Goal: Contribute content: Contribute content

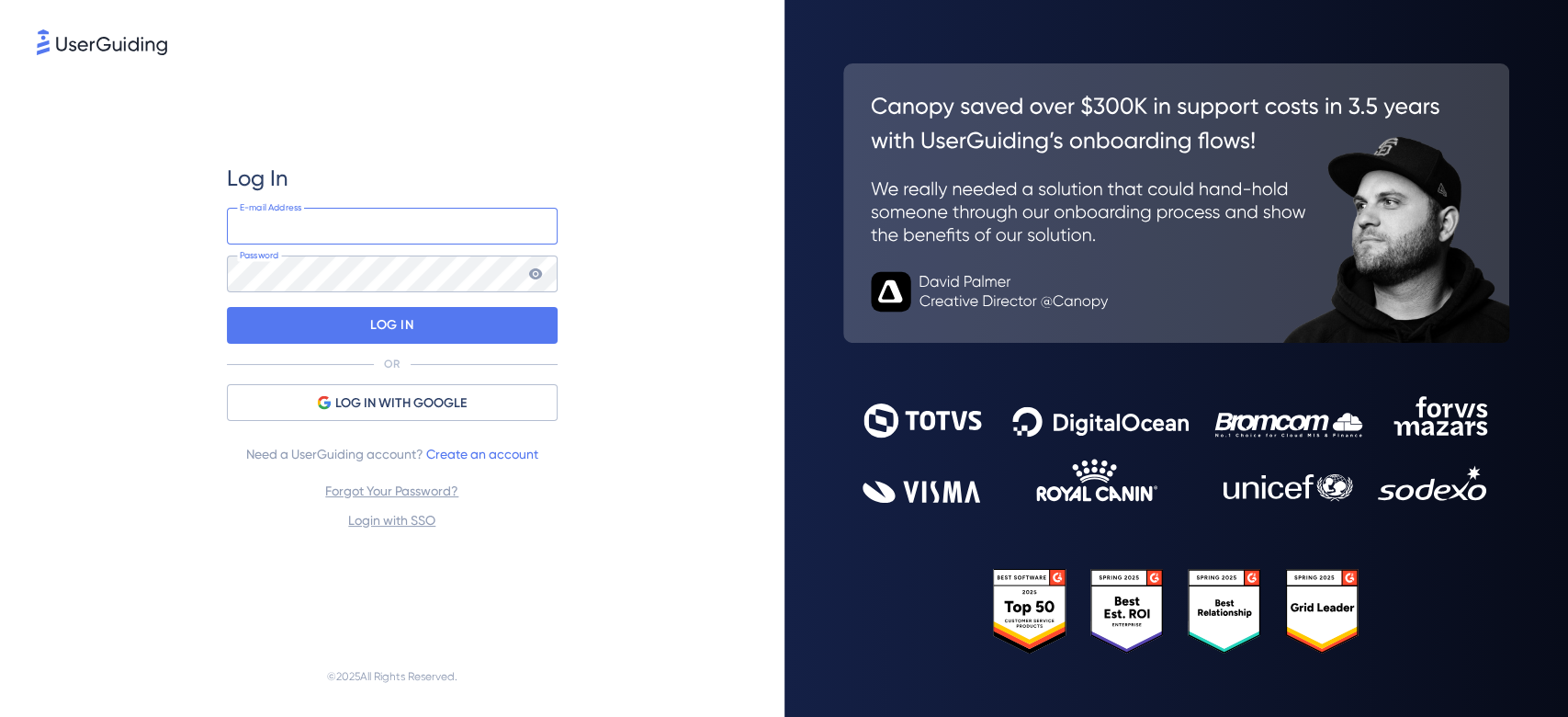
type input "[EMAIL_ADDRESS][DOMAIN_NAME]"
click at [412, 346] on div "Log In [EMAIL_ADDRESS][DOMAIN_NAME] E-mail Address Password LOG IN OR LOG IN WI…" at bounding box center [392, 348] width 331 height 367
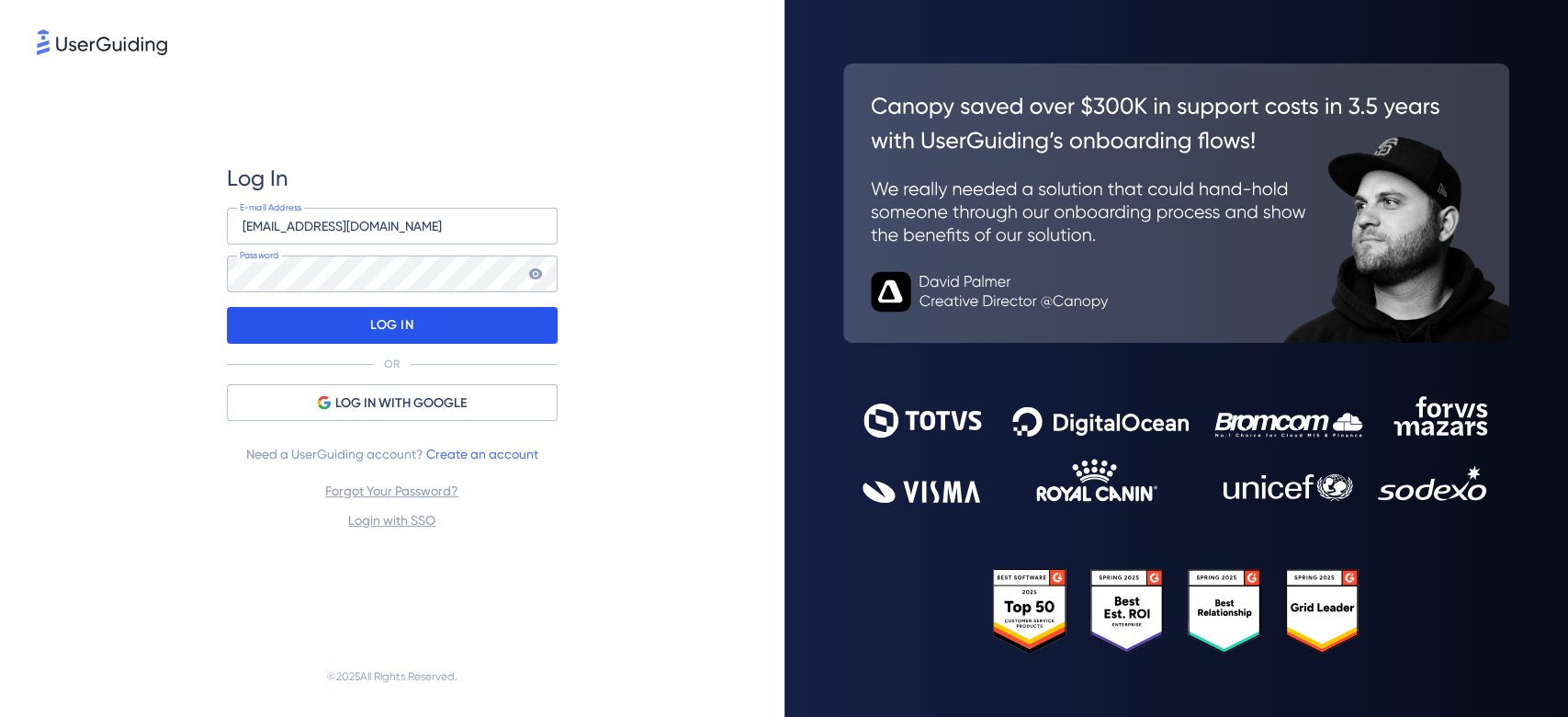
click at [407, 325] on p "LOG IN" at bounding box center [392, 325] width 43 height 29
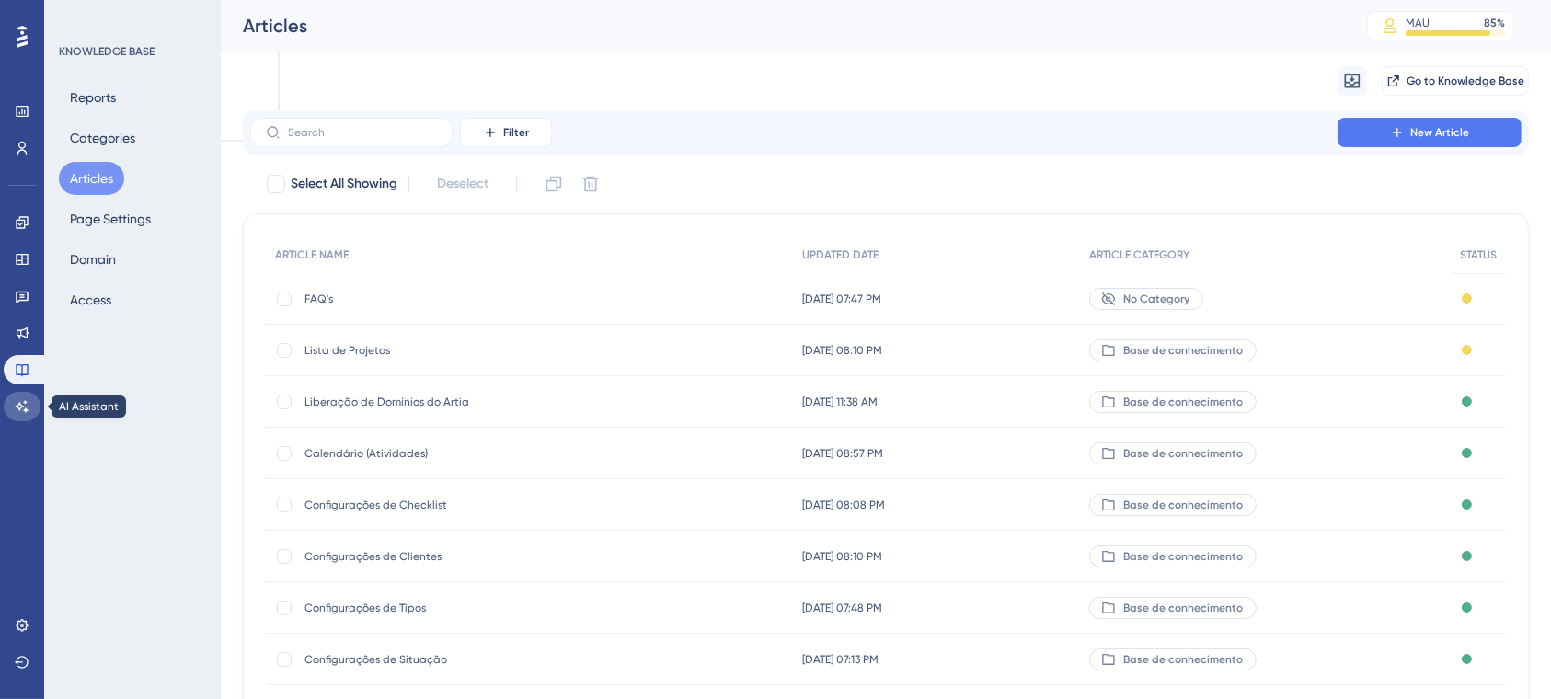
click at [20, 410] on icon at bounding box center [22, 406] width 15 height 15
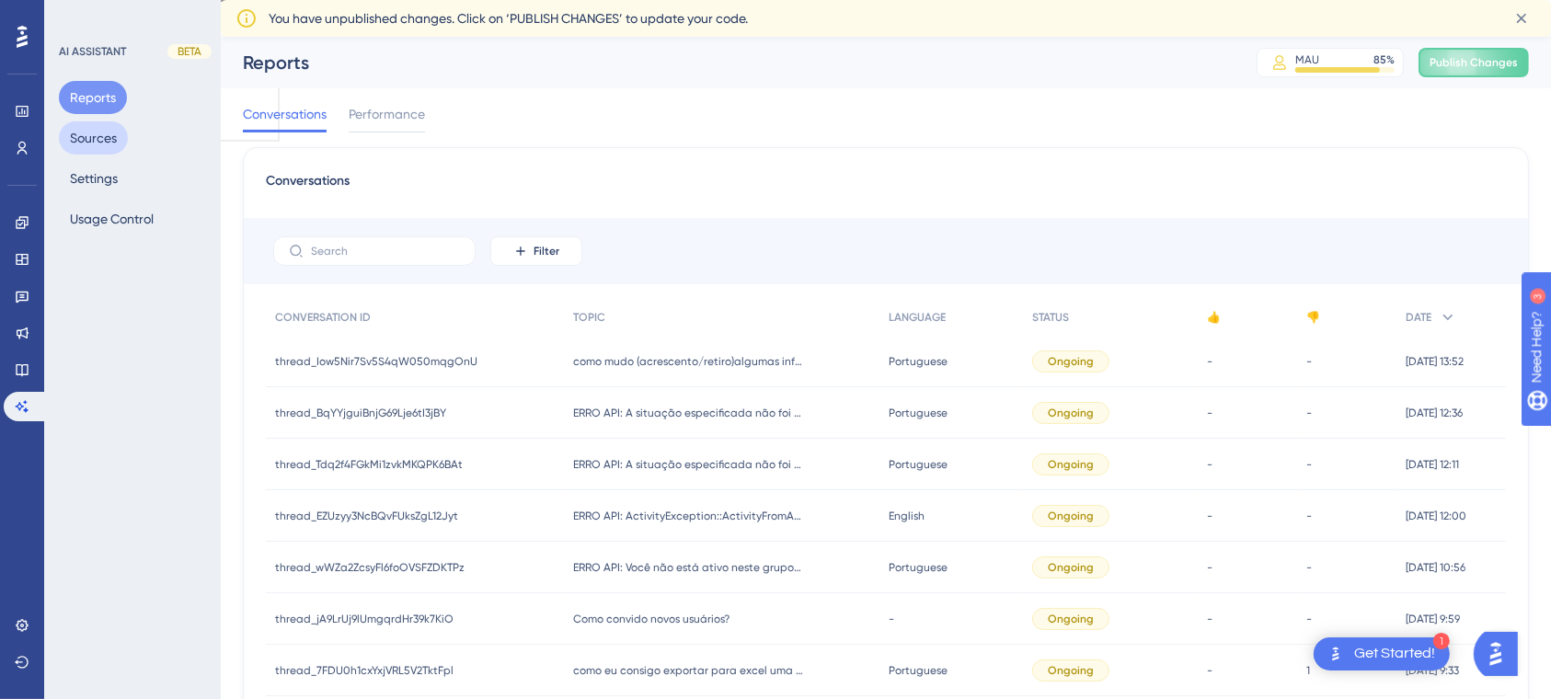
click at [103, 144] on button "Sources" at bounding box center [93, 137] width 69 height 33
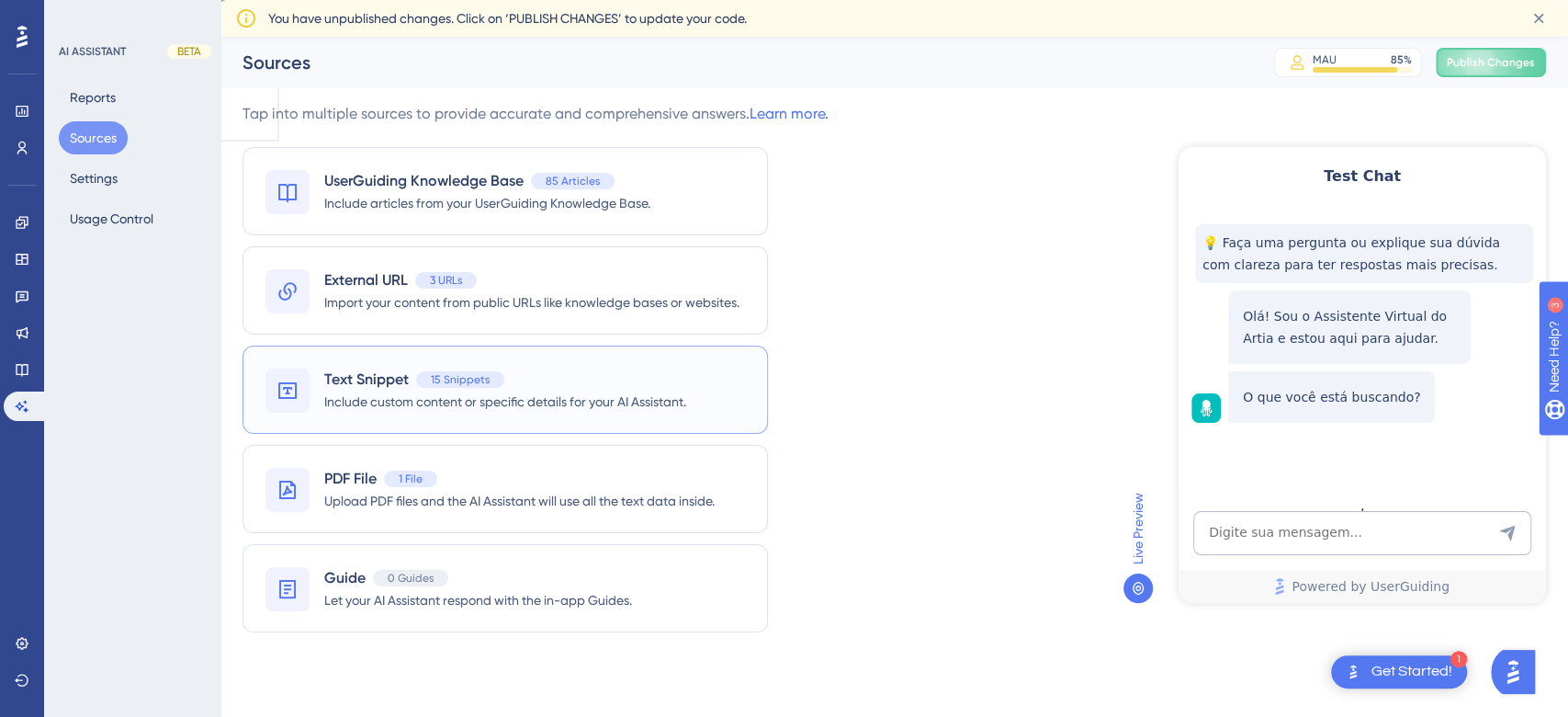
click at [408, 405] on span "Include custom content or specific details for your AI Assistant." at bounding box center [505, 401] width 362 height 22
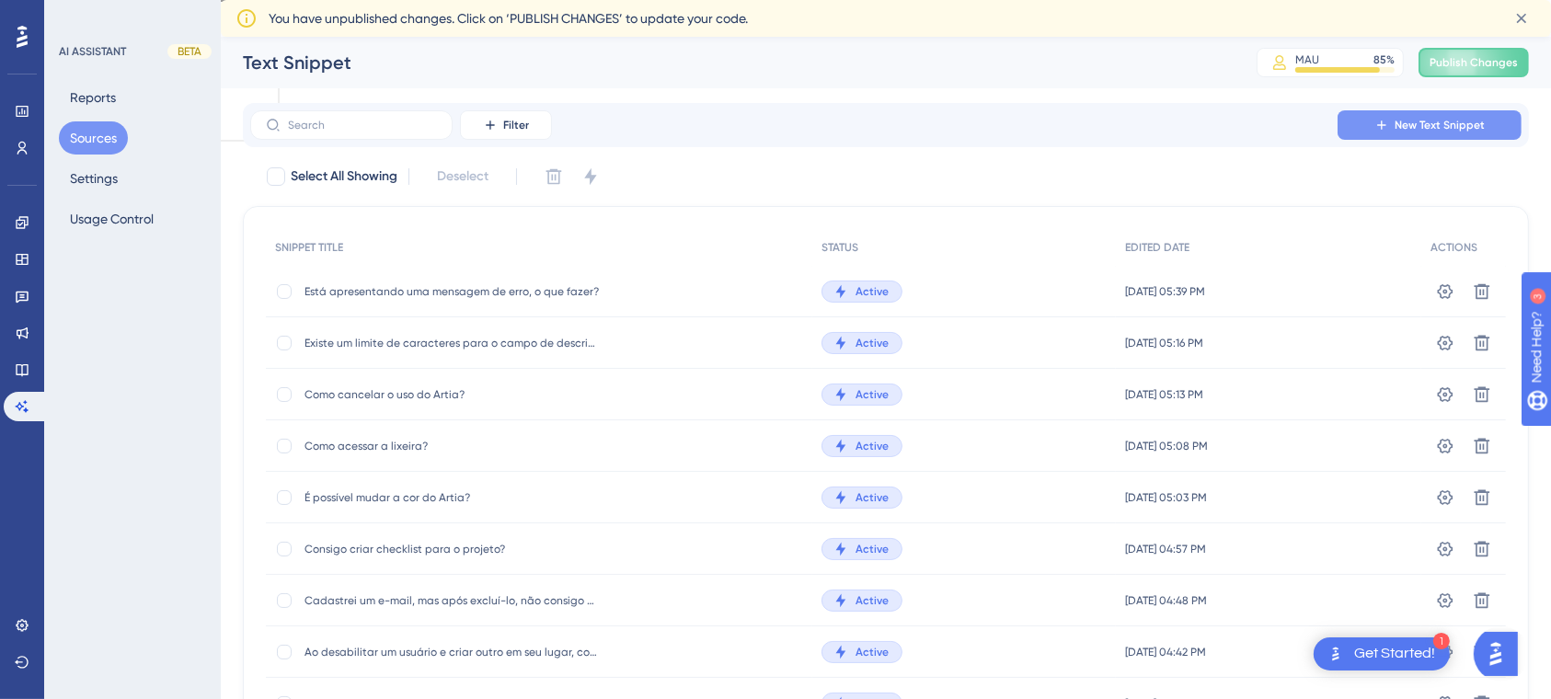
click at [1402, 118] on button "New Text Snippet" at bounding box center [1430, 124] width 184 height 29
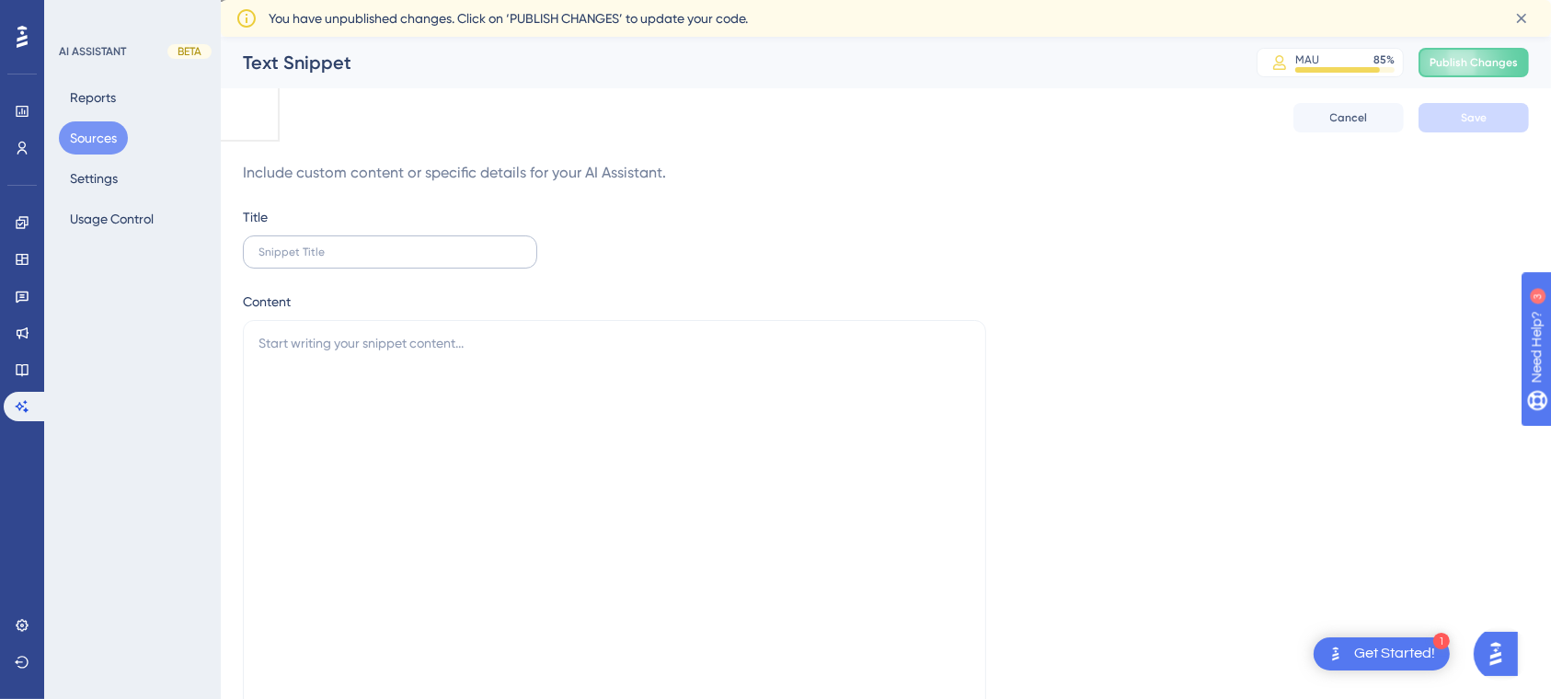
click at [386, 242] on label at bounding box center [390, 252] width 294 height 33
click at [386, 246] on input "text" at bounding box center [390, 252] width 263 height 13
type input "Em caso de erros de carregamento como devo proceder?"
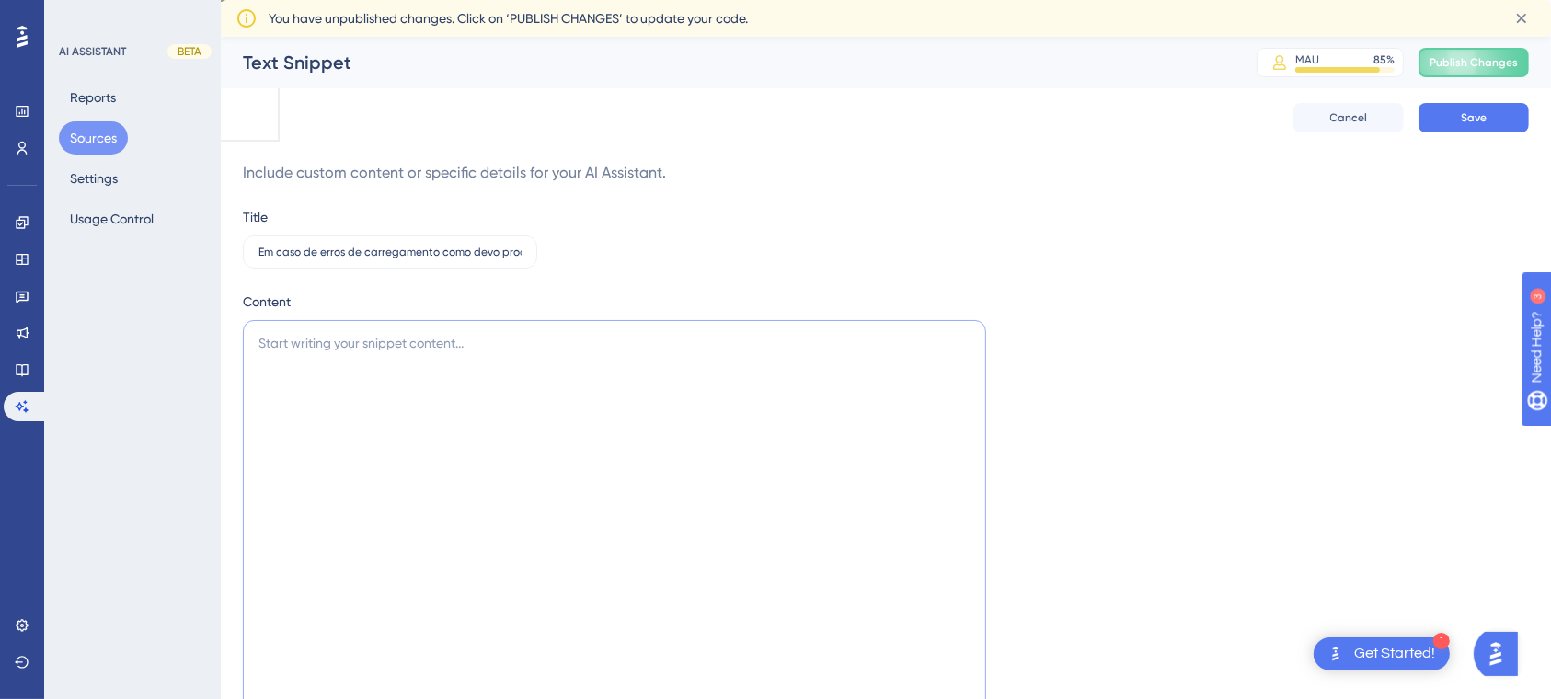
click at [437, 362] on textarea at bounding box center [614, 552] width 743 height 465
paste textarea "Em caso de loop de carregamento ou travamentos, realize a limpeza de cache segu…"
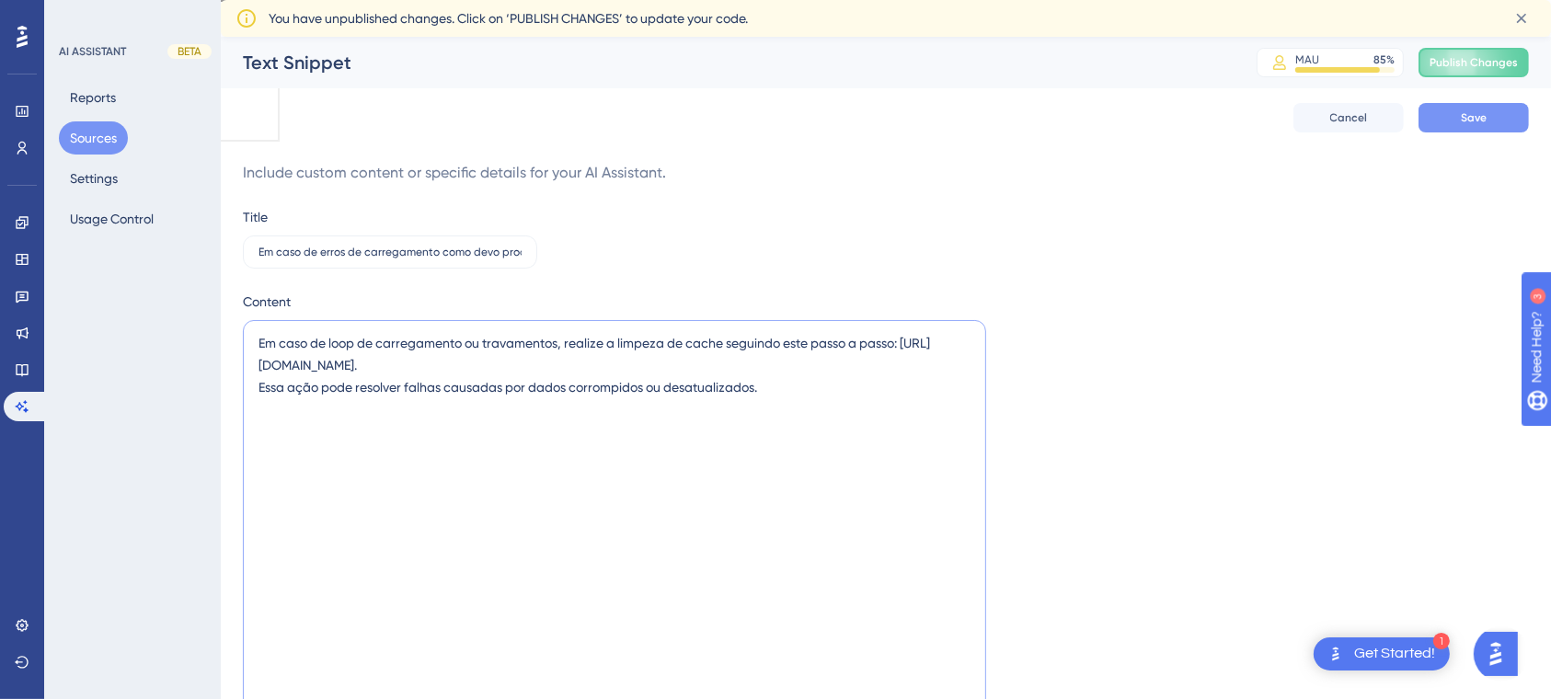
type textarea "Em caso de loop de carregamento ou travamentos, realize a limpeza de cache segu…"
click at [1480, 114] on span "Save" at bounding box center [1474, 117] width 26 height 15
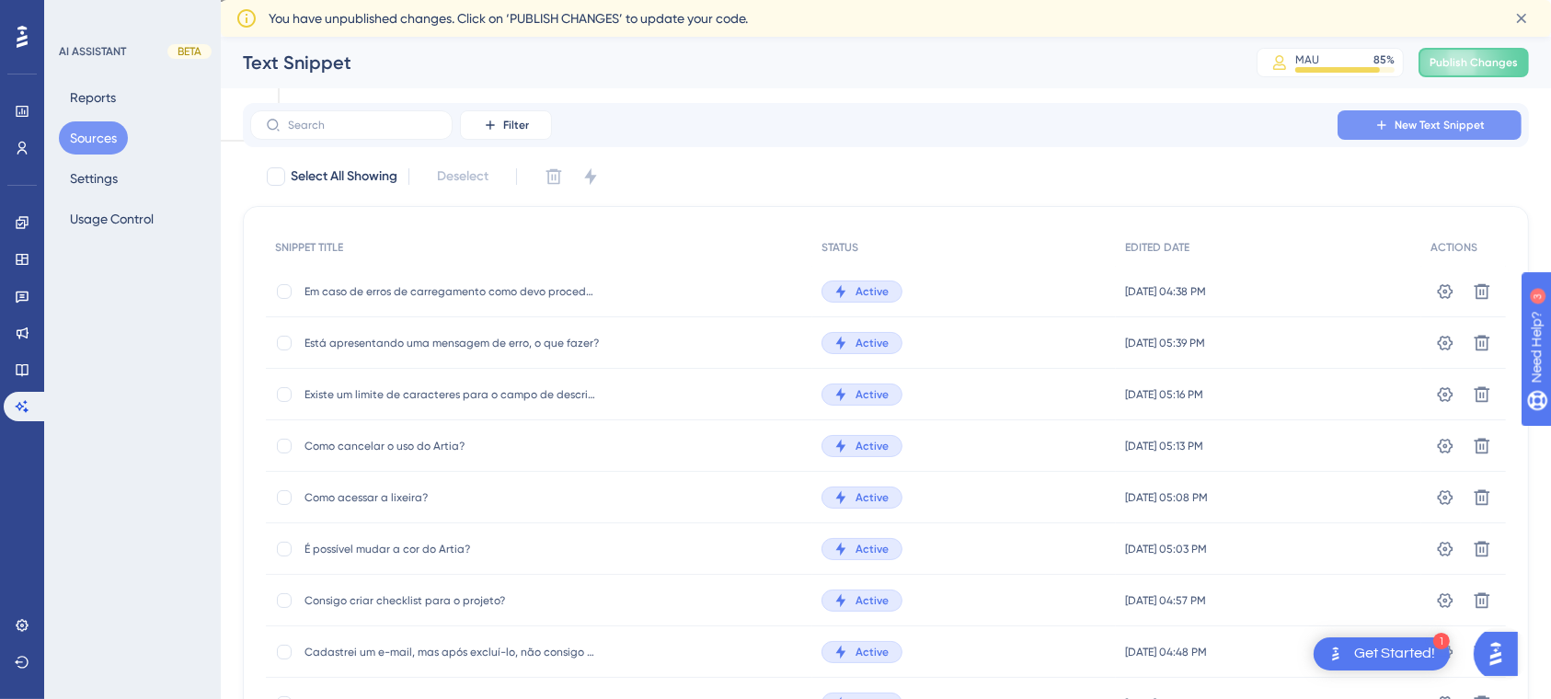
click at [1464, 129] on span "New Text Snippet" at bounding box center [1440, 125] width 90 height 15
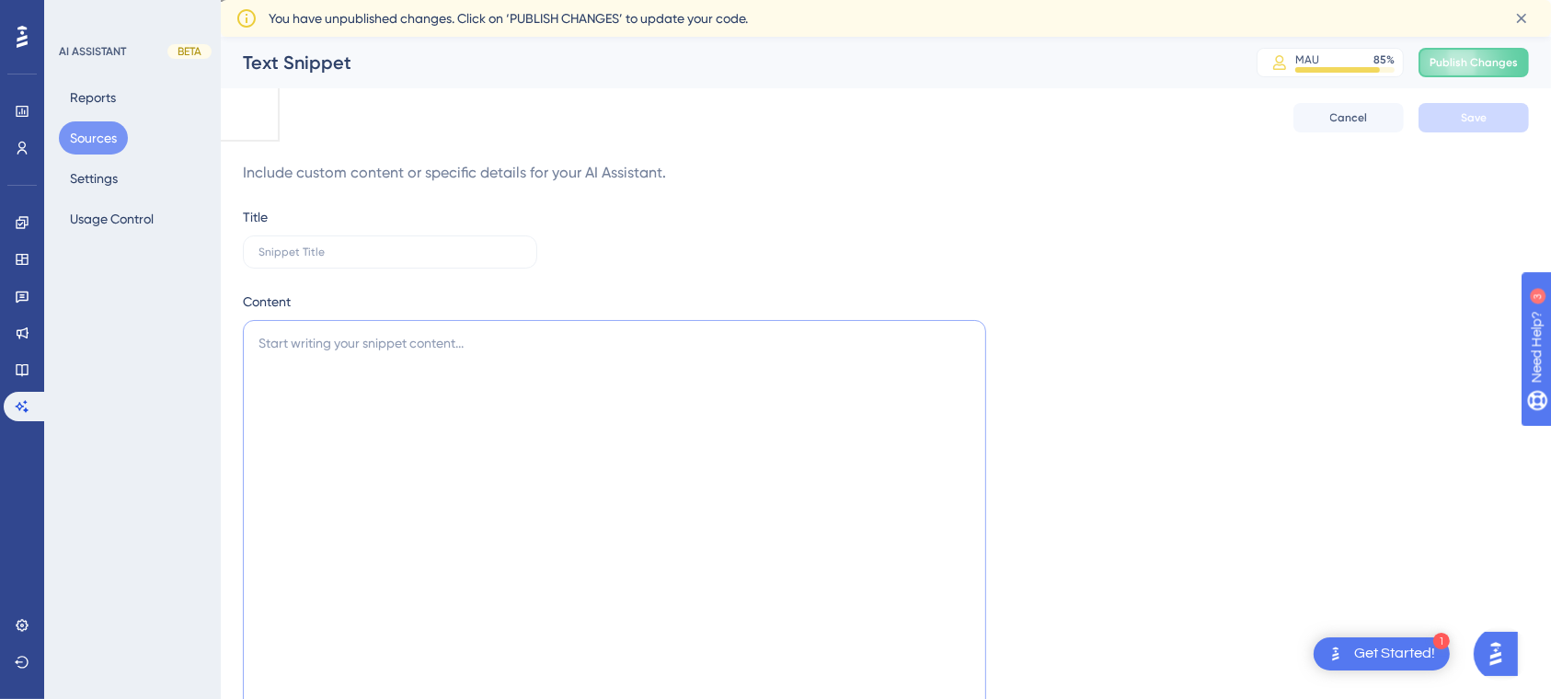
click at [429, 373] on textarea at bounding box center [614, 552] width 743 height 465
click at [378, 260] on label at bounding box center [390, 252] width 294 height 33
click at [378, 259] on input "text" at bounding box center [390, 252] width 263 height 13
paste input "Qual o valor para incluir usuários?"
type input "Qual o valor para incluir usuários?"
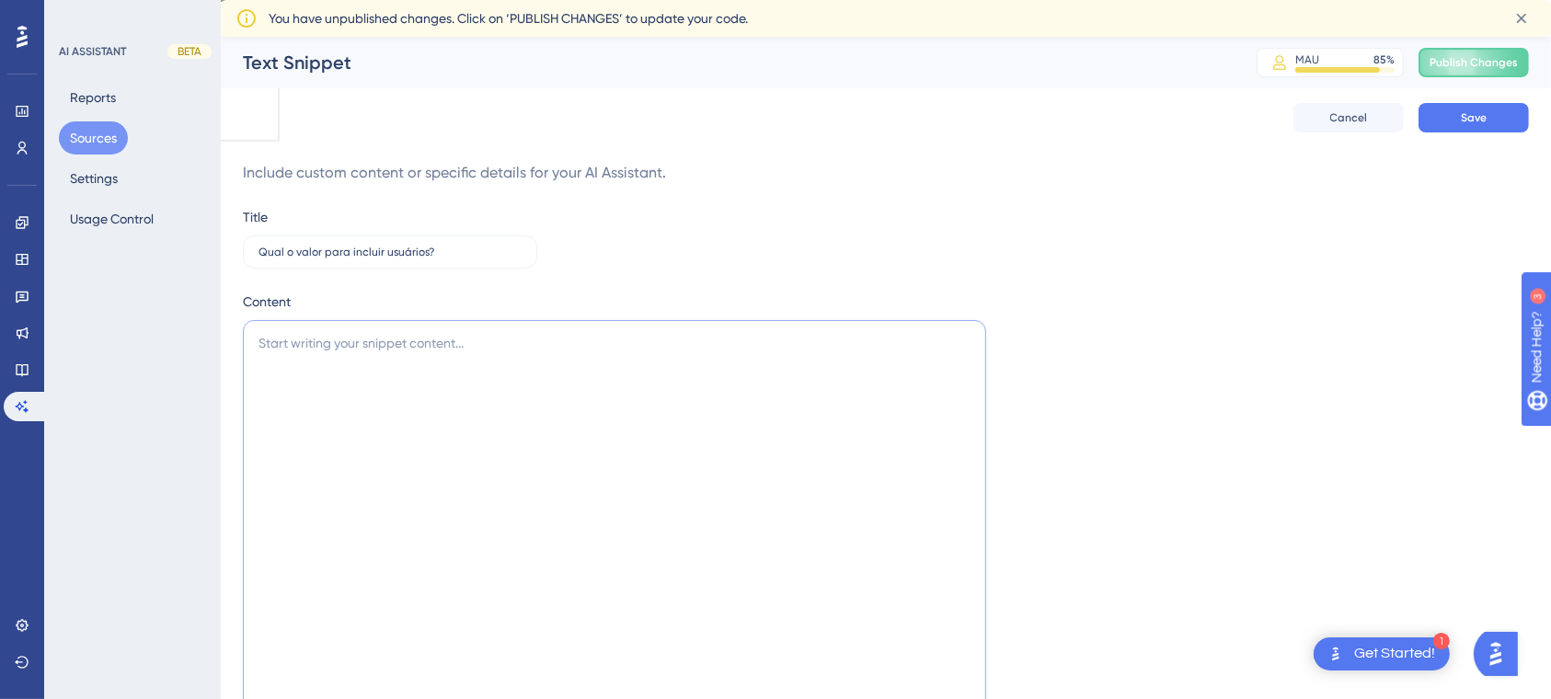
click at [467, 385] on textarea at bounding box center [614, 552] width 743 height 465
type textarea "P"
paste textarea "[URL][DOMAIN_NAME]"
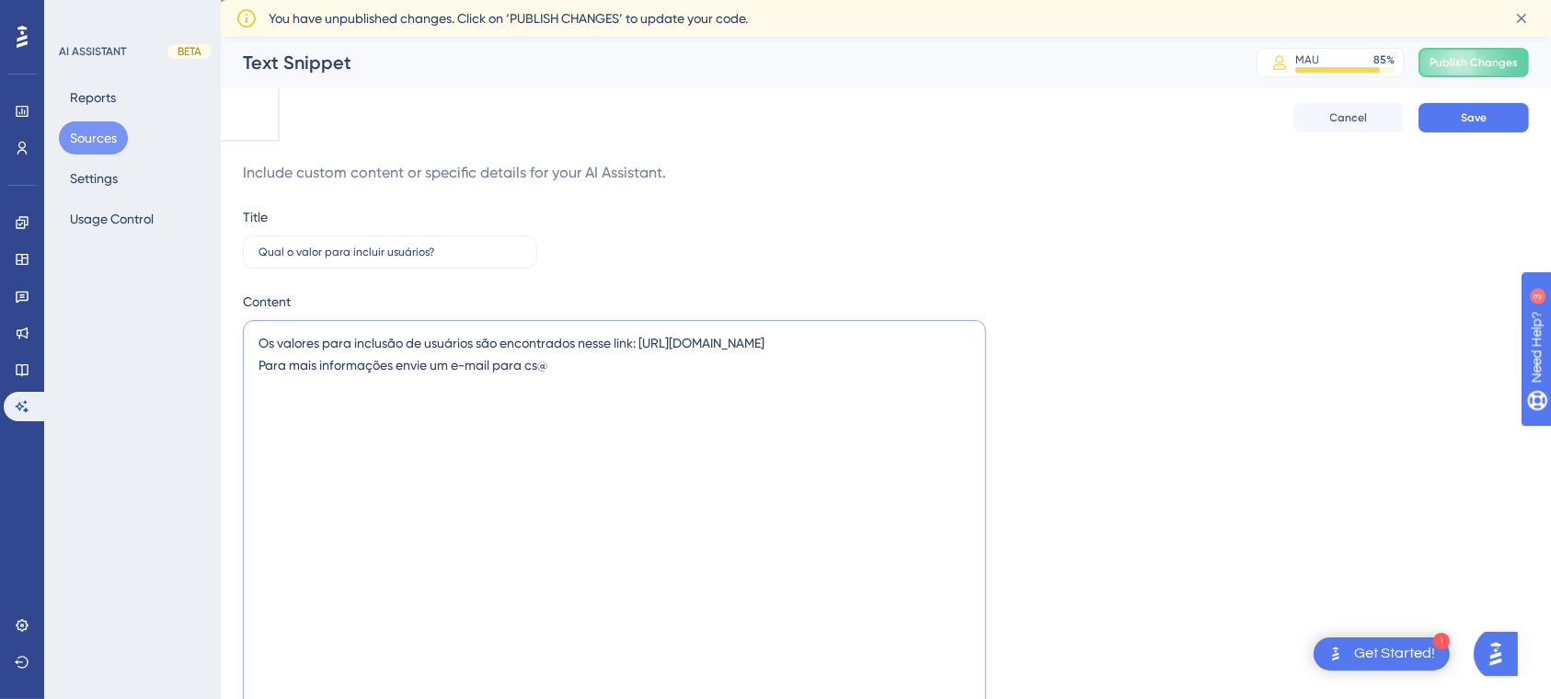
paste textarea "[EMAIL_ADDRESS][DOMAIN_NAME]"
drag, startPoint x: 554, startPoint y: 364, endPoint x: 528, endPoint y: 363, distance: 25.8
click at [528, 363] on textarea "Os valores para inclusão de usuários são encontrados nesse link: [URL][DOMAIN_N…" at bounding box center [614, 552] width 743 height 465
drag, startPoint x: 656, startPoint y: 372, endPoint x: 152, endPoint y: 353, distance: 504.5
click at [221, 353] on div "Performance Users Engagement Widgets Feedback Product Updates Knowledge Base AI…" at bounding box center [886, 428] width 1330 height 782
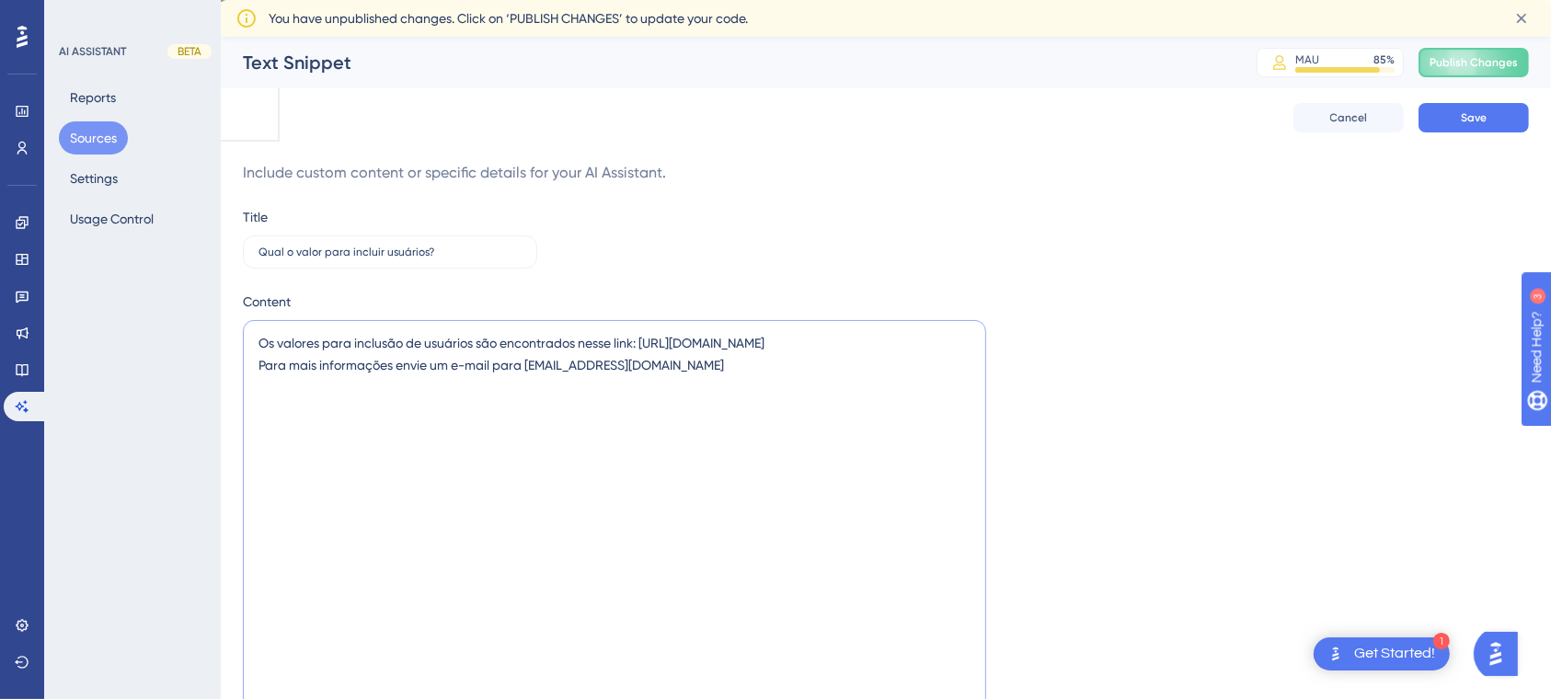
paste textarea "estão disponíveis neste link: [URL][DOMAIN_NAME] Para mais informações, entre e…"
click at [759, 393] on textarea "Os valores para inclusão de usuários estão disponíveis neste link: [URL][DOMAIN…" at bounding box center [614, 552] width 743 height 465
type textarea "Os valores para inclusão de usuários estão disponíveis neste link: [URL][DOMAIN…"
click at [1454, 118] on button "Save" at bounding box center [1474, 117] width 110 height 29
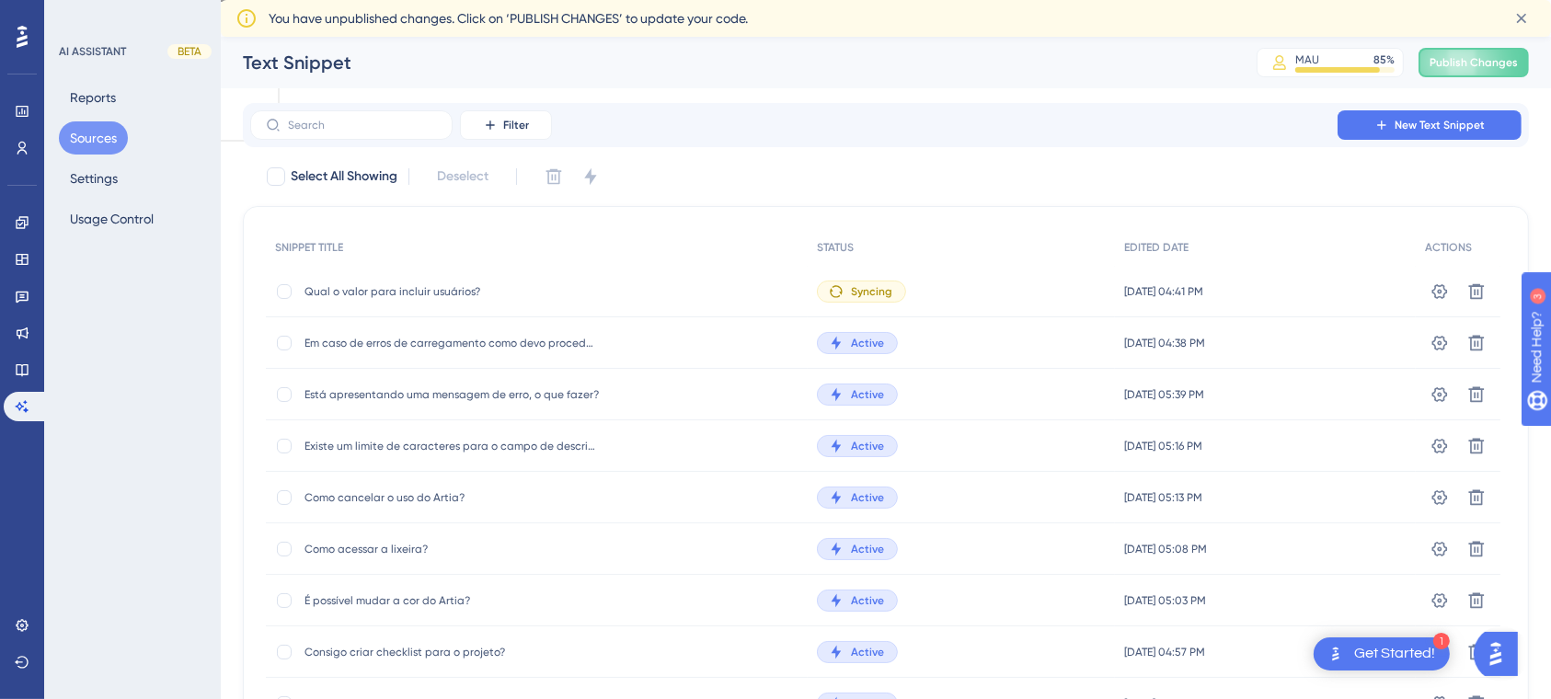
click at [97, 139] on button "Sources" at bounding box center [93, 137] width 69 height 33
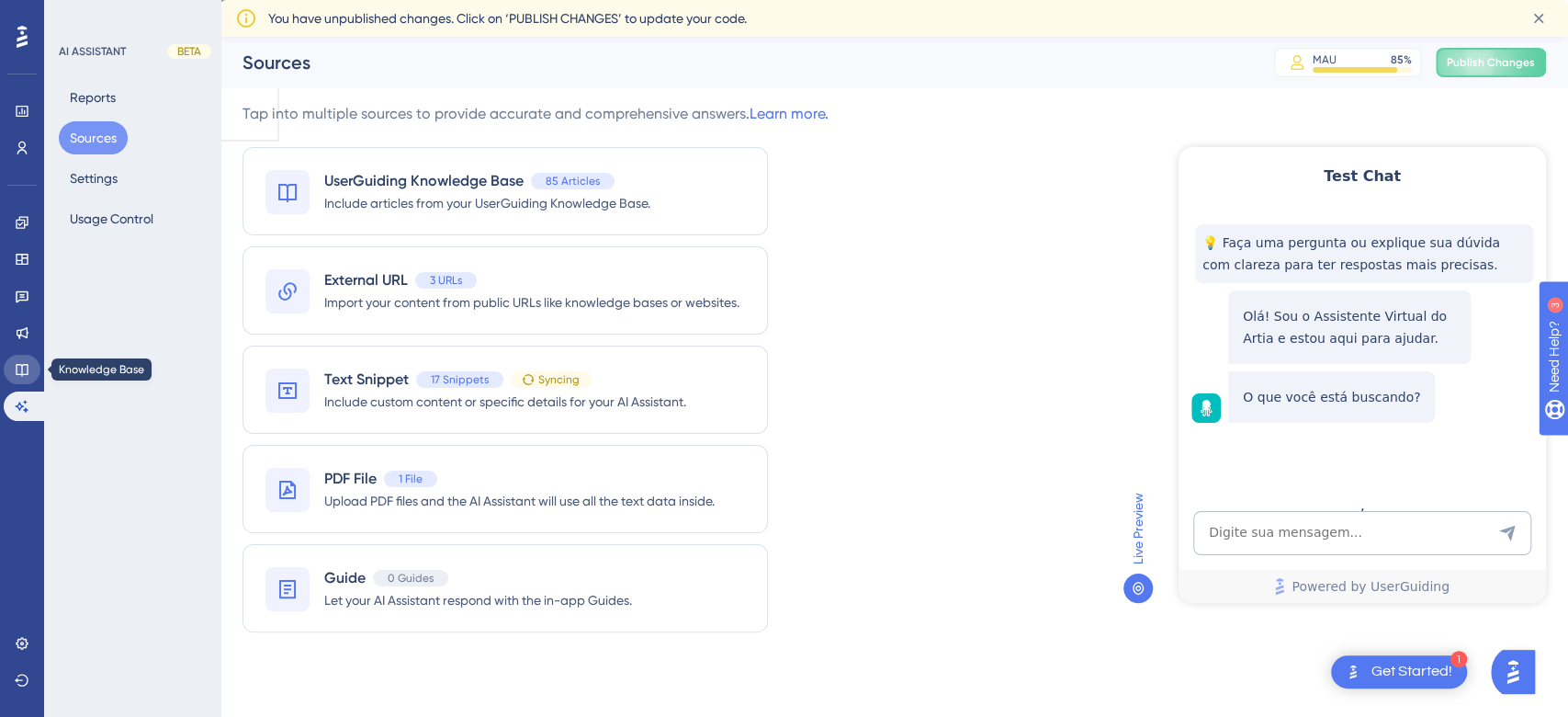
click at [25, 363] on icon at bounding box center [22, 369] width 12 height 12
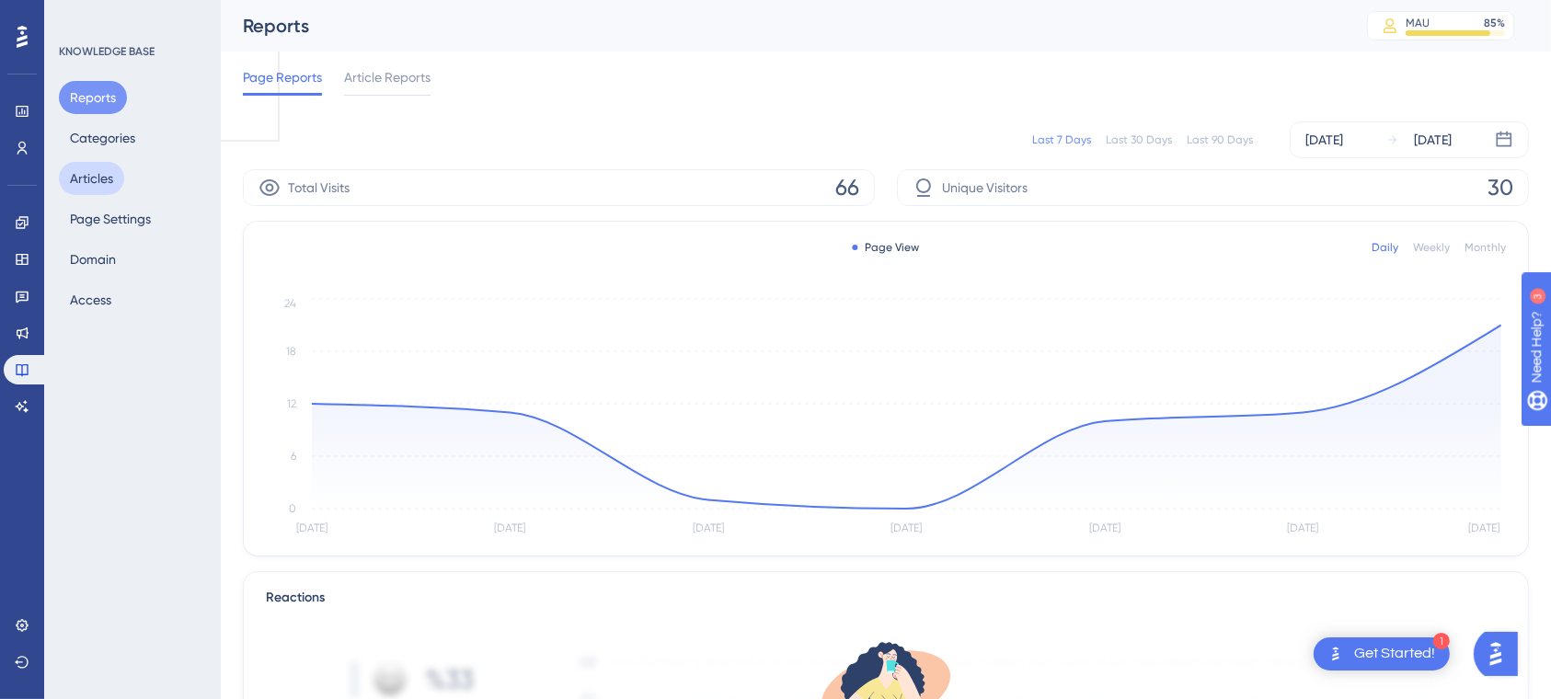
click at [105, 173] on button "Articles" at bounding box center [91, 178] width 65 height 33
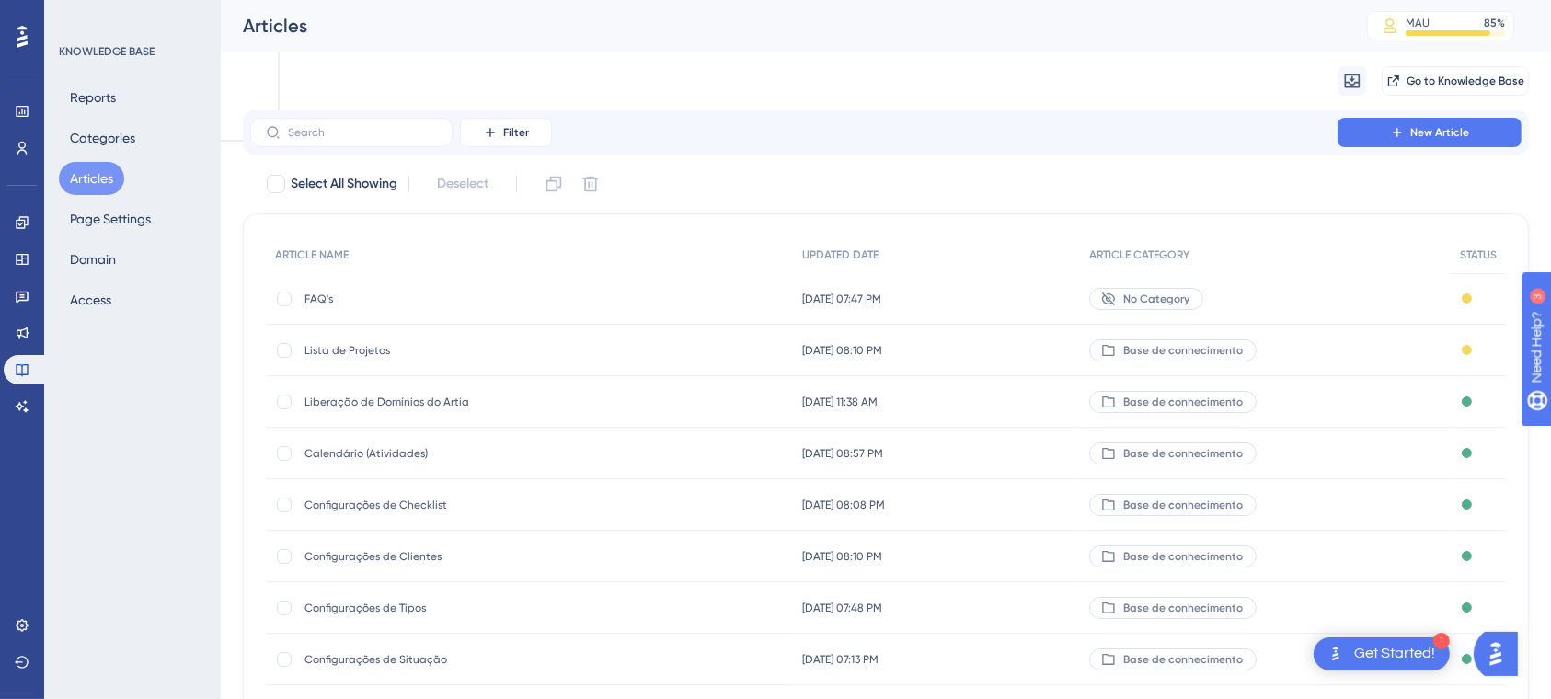
click at [364, 114] on div "Filter New Article" at bounding box center [886, 132] width 1286 height 44
click at [378, 141] on label at bounding box center [351, 132] width 202 height 29
click at [378, 139] on input "text" at bounding box center [362, 132] width 149 height 13
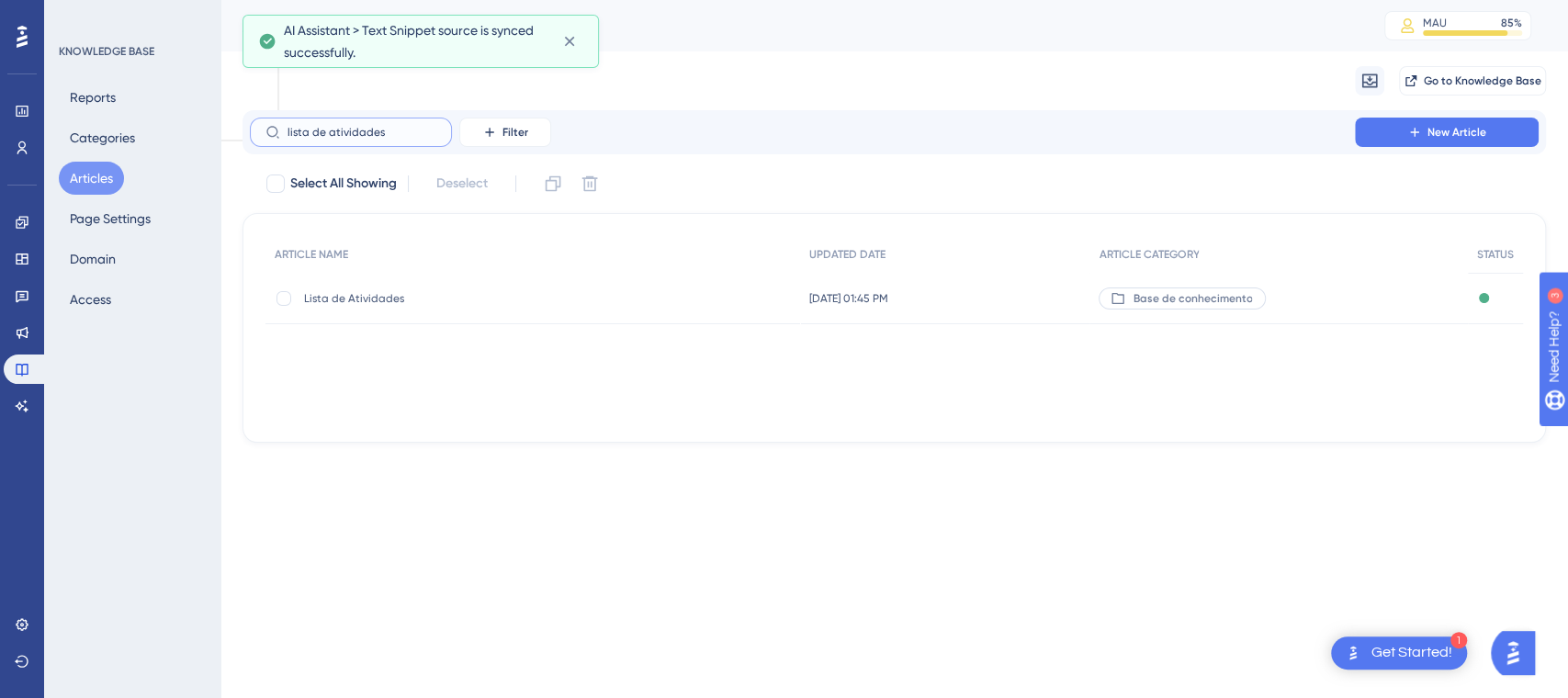
type input "lista de atividades"
click at [350, 305] on span "Lista de Atividades" at bounding box center [451, 299] width 294 height 15
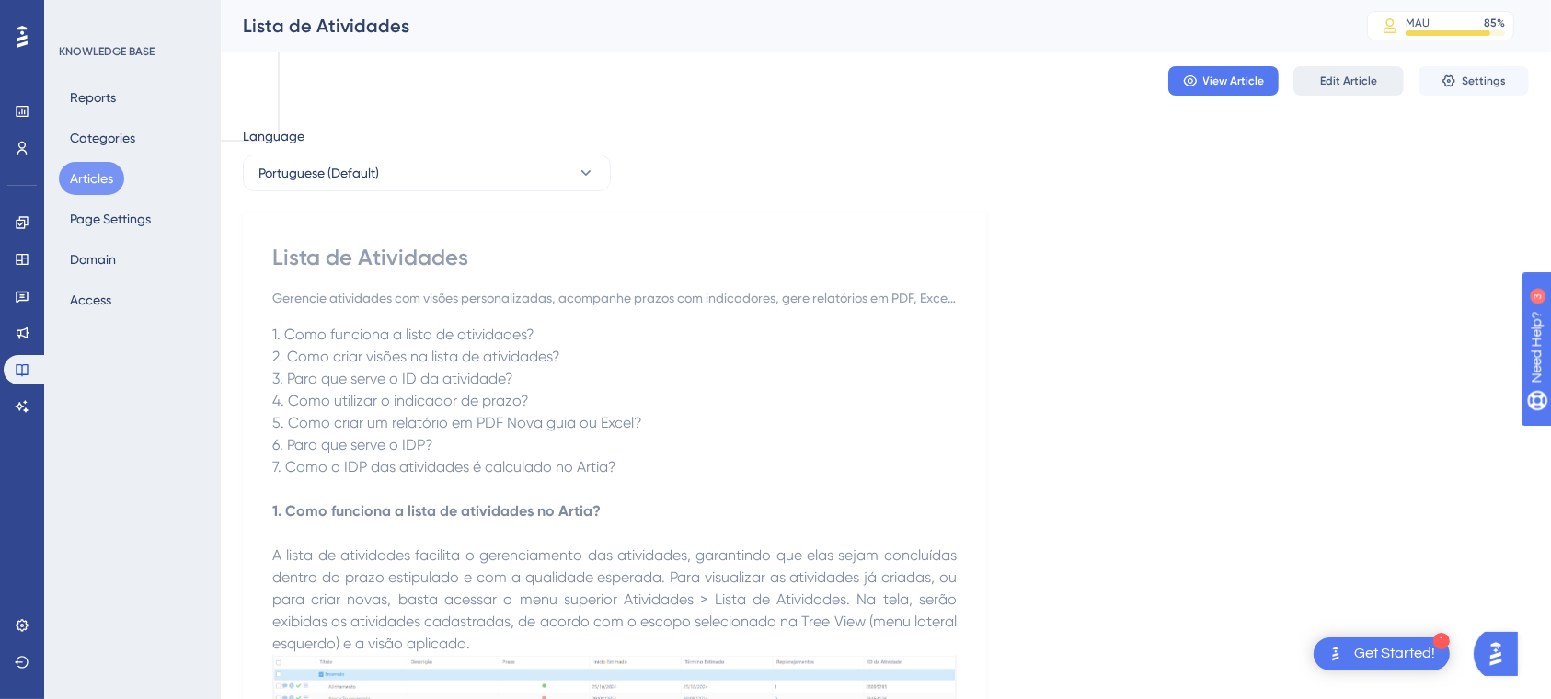
click at [1342, 80] on span "Edit Article" at bounding box center [1348, 81] width 57 height 15
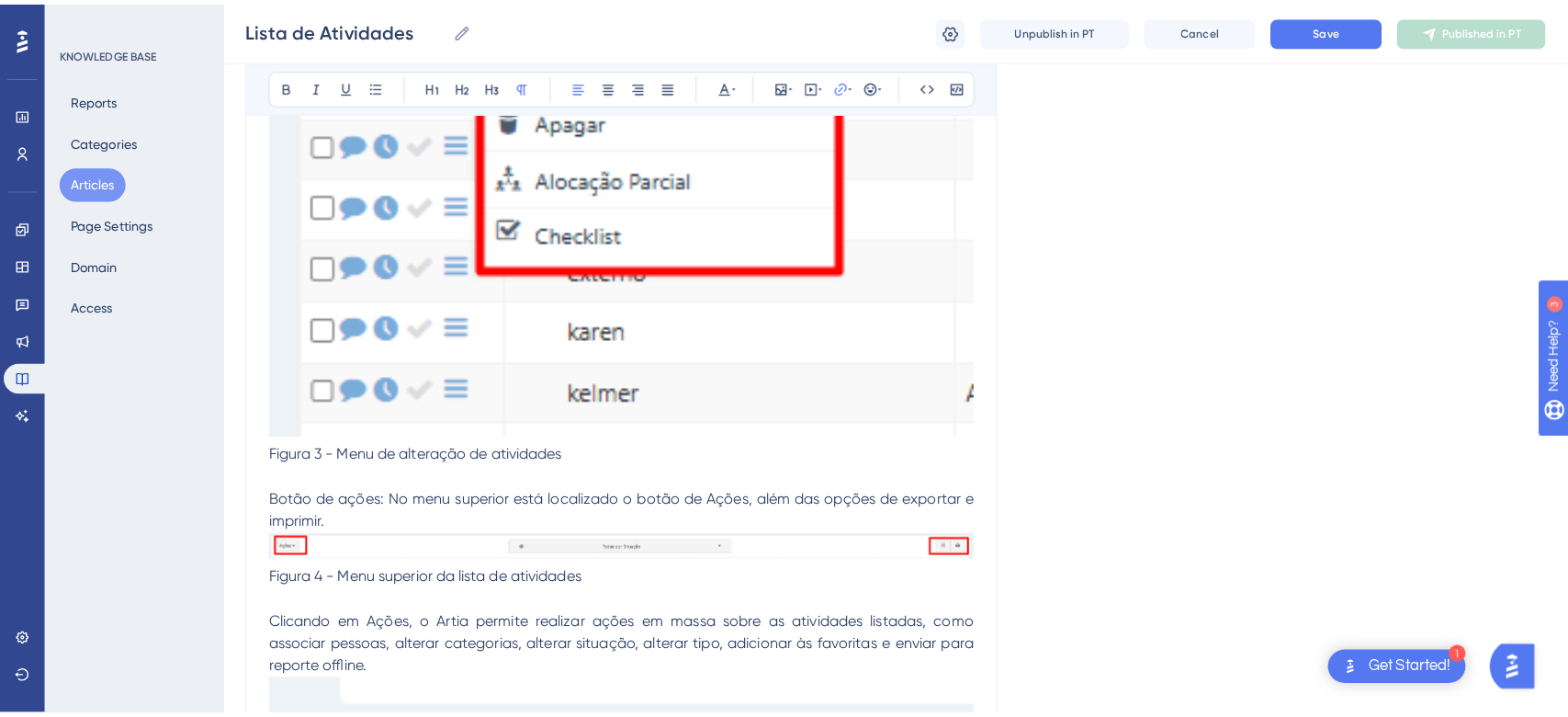
scroll to position [1359, 0]
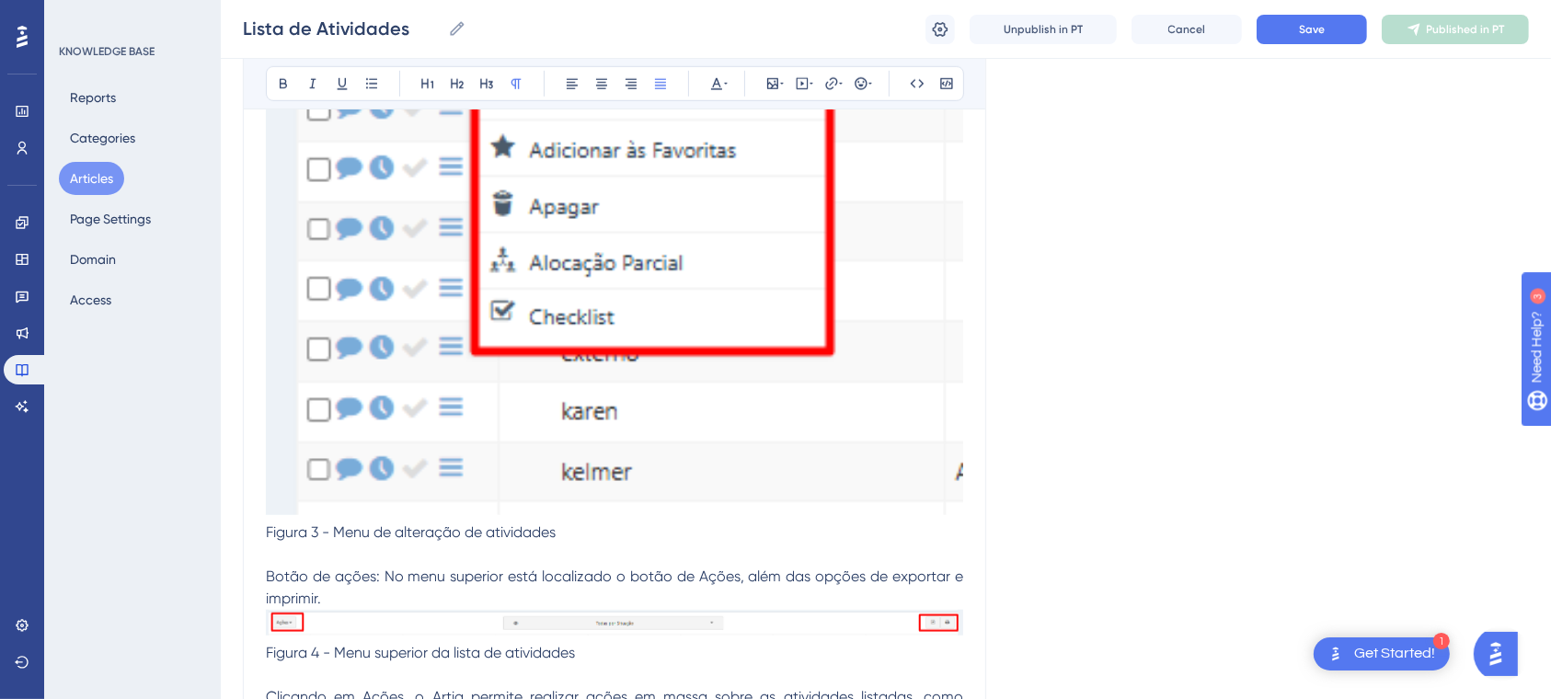
click at [71, 175] on button "Articles" at bounding box center [91, 178] width 65 height 33
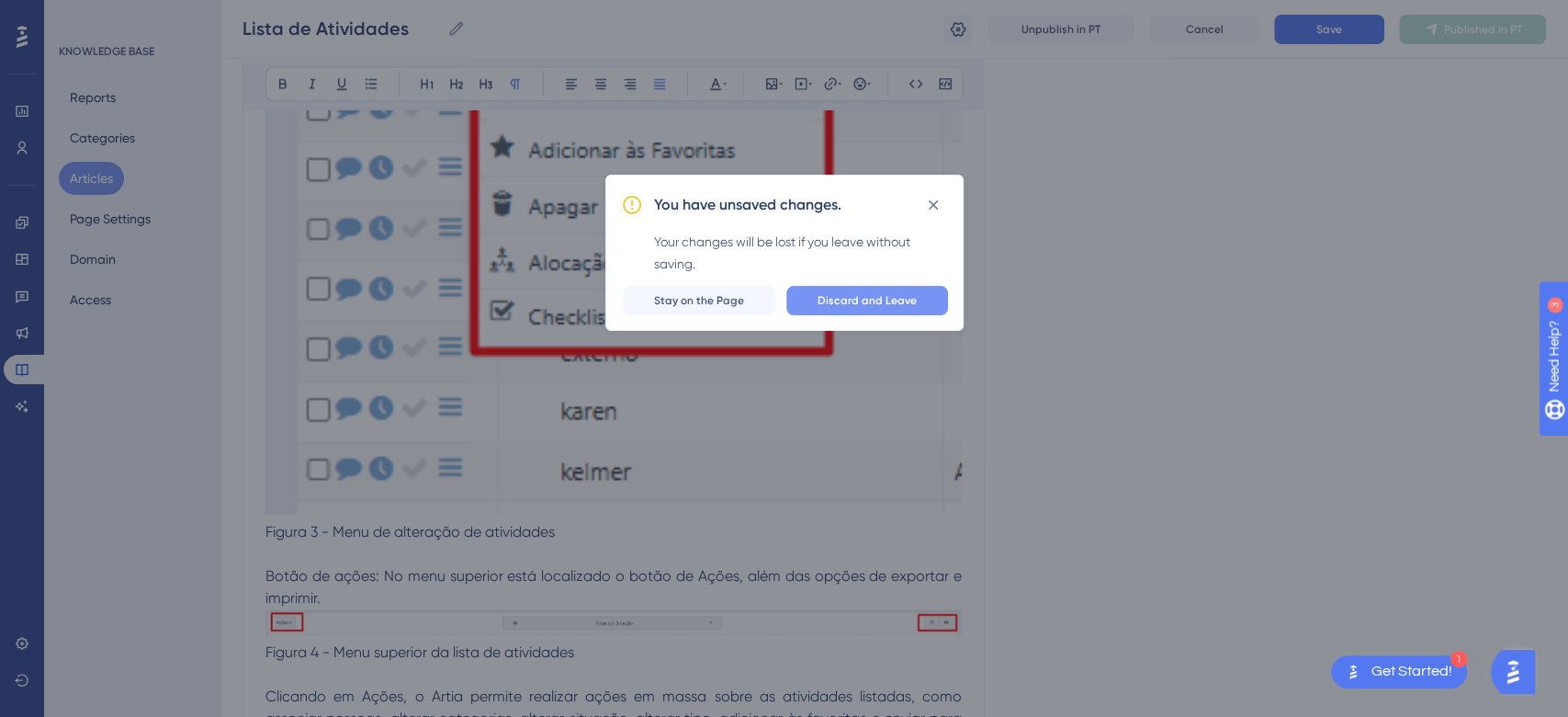
click at [865, 291] on button "Discard and Leave" at bounding box center [867, 300] width 162 height 29
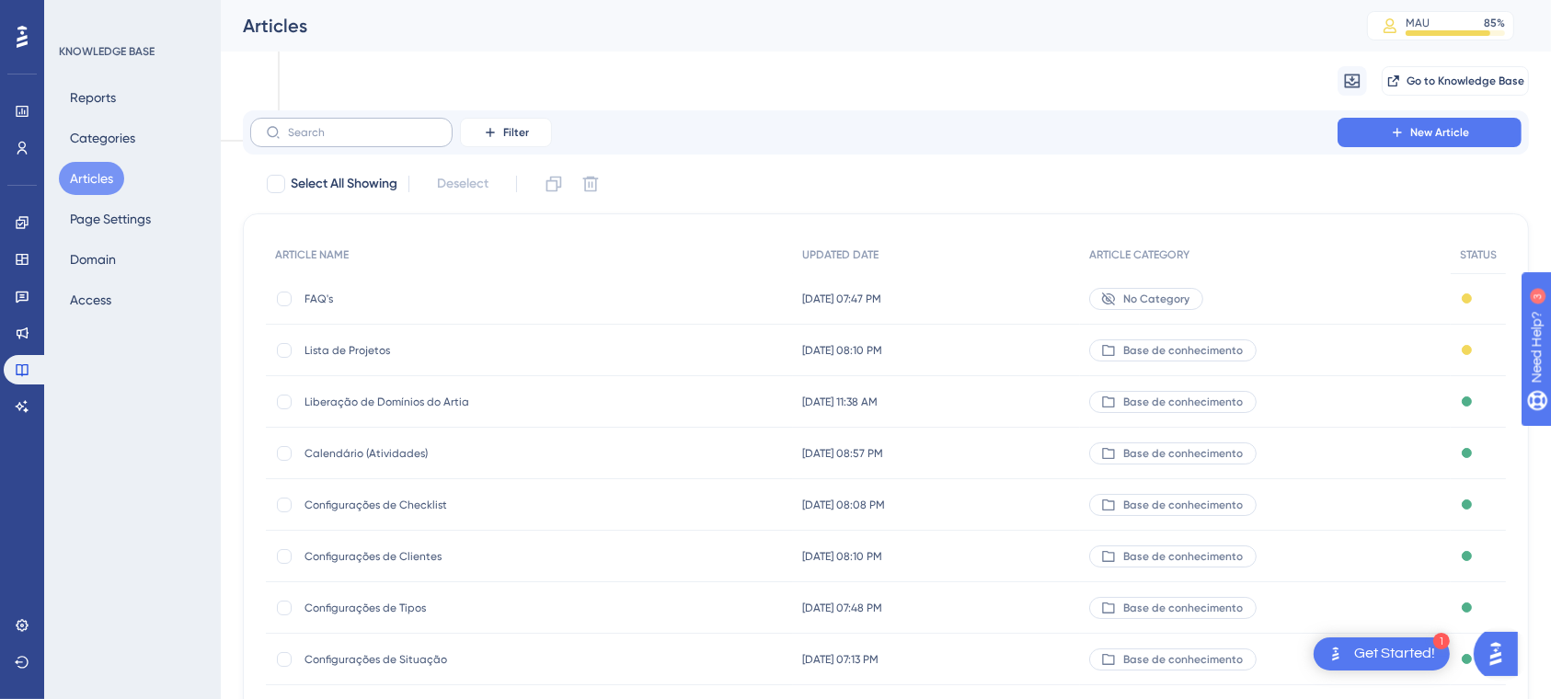
drag, startPoint x: 322, startPoint y: 148, endPoint x: 309, endPoint y: 130, distance: 22.5
click at [318, 145] on div "Filter New Article" at bounding box center [886, 132] width 1286 height 44
click at [309, 130] on input "text" at bounding box center [362, 132] width 149 height 13
type input "atividades"
click at [340, 346] on span "Criando Atividades" at bounding box center [452, 350] width 294 height 15
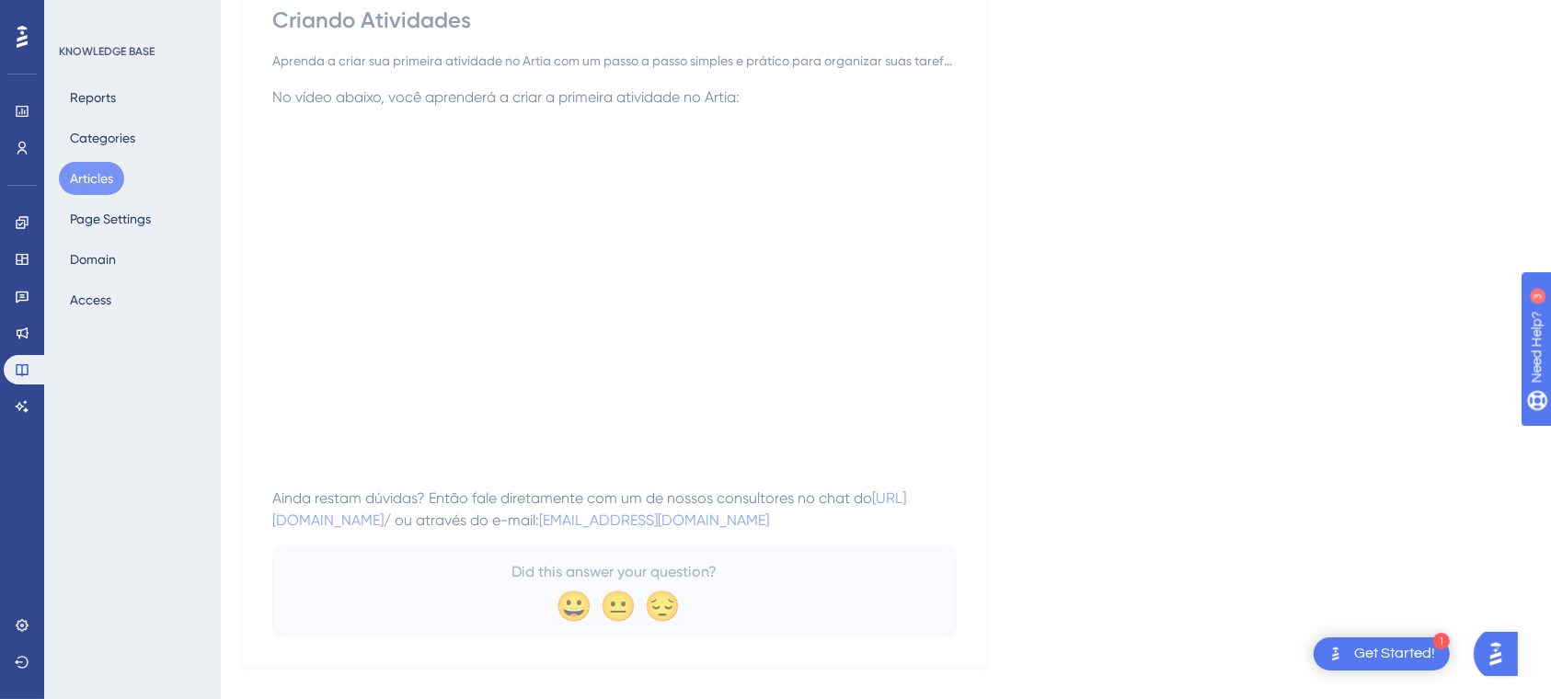
scroll to position [245, 0]
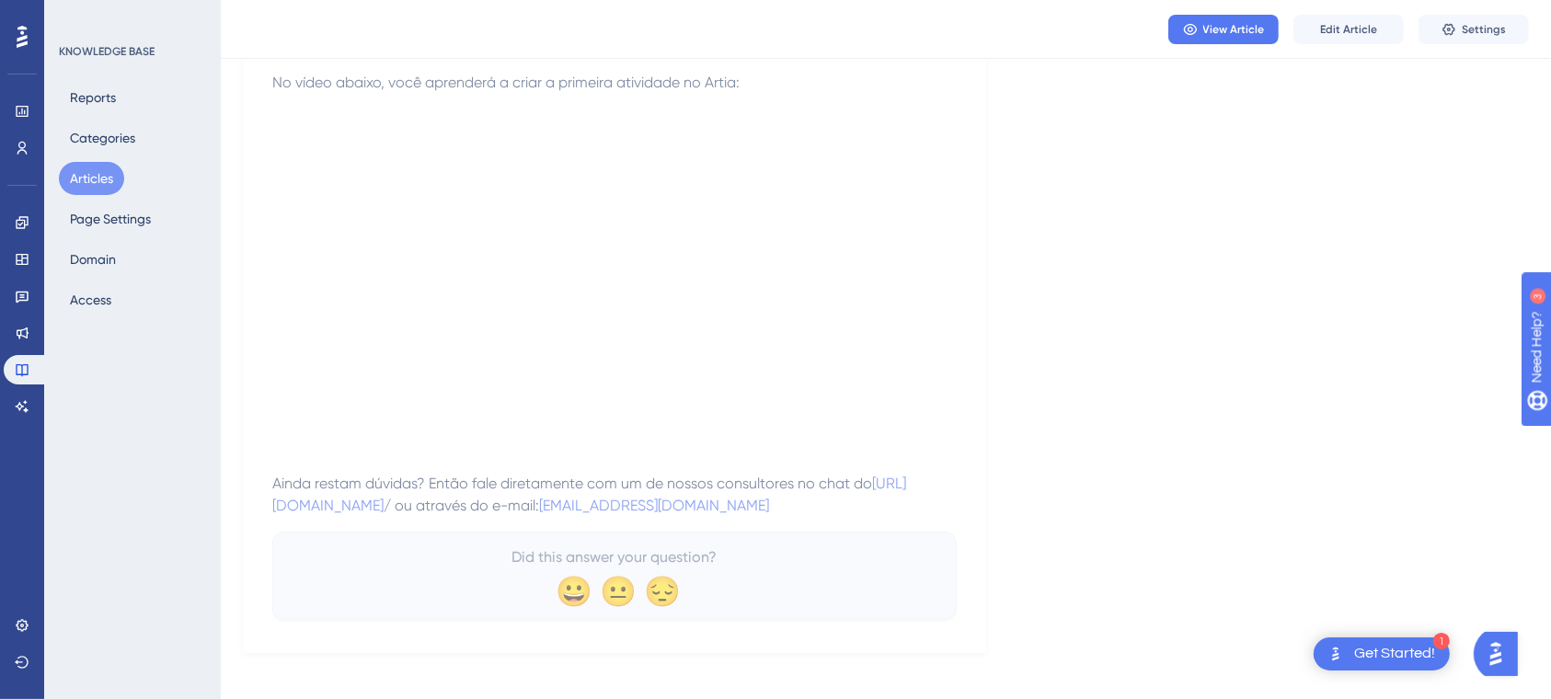
drag, startPoint x: 82, startPoint y: 171, endPoint x: 133, endPoint y: 189, distance: 54.4
click at [81, 170] on button "Articles" at bounding box center [91, 178] width 65 height 33
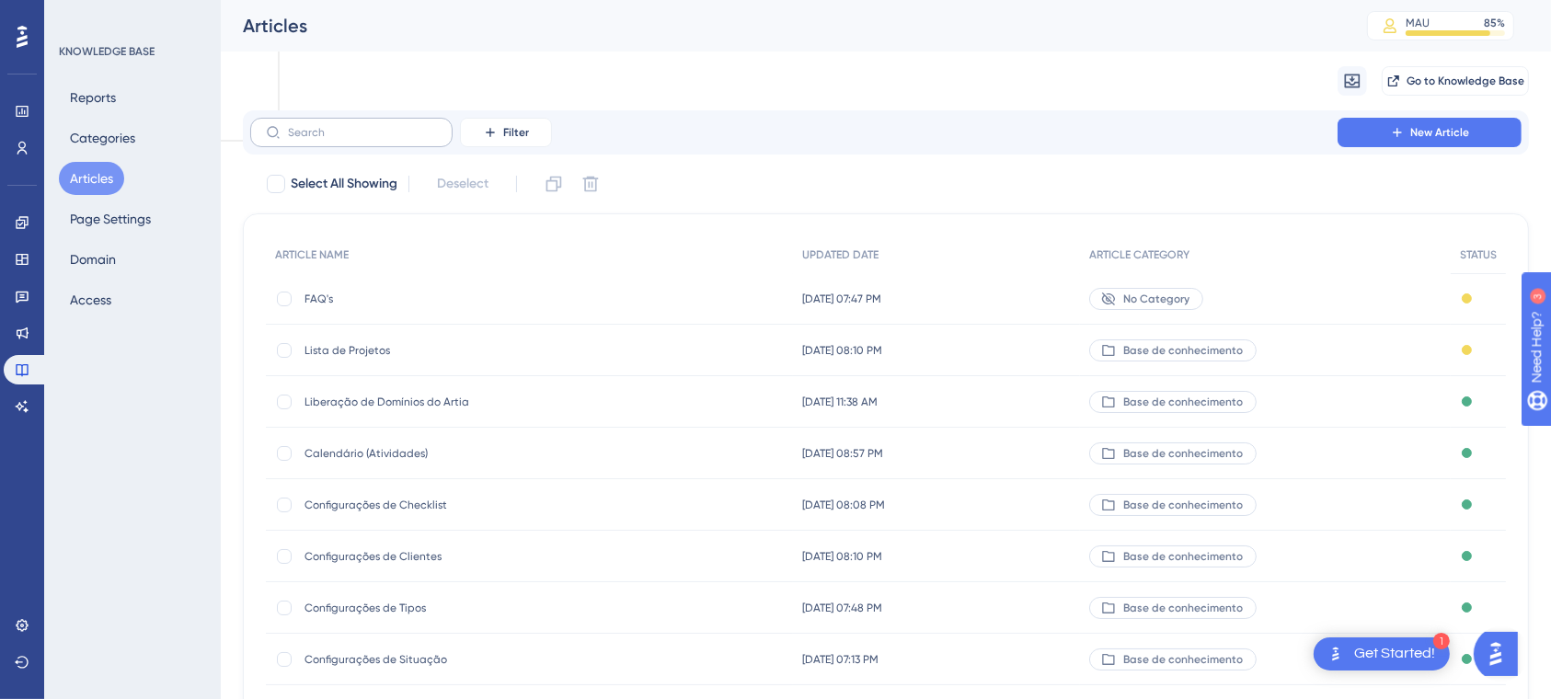
drag, startPoint x: 335, startPoint y: 123, endPoint x: 343, endPoint y: 129, distance: 10.0
click at [343, 129] on label at bounding box center [351, 132] width 202 height 29
click at [343, 129] on input "text" at bounding box center [362, 132] width 149 height 13
type input "atividades"
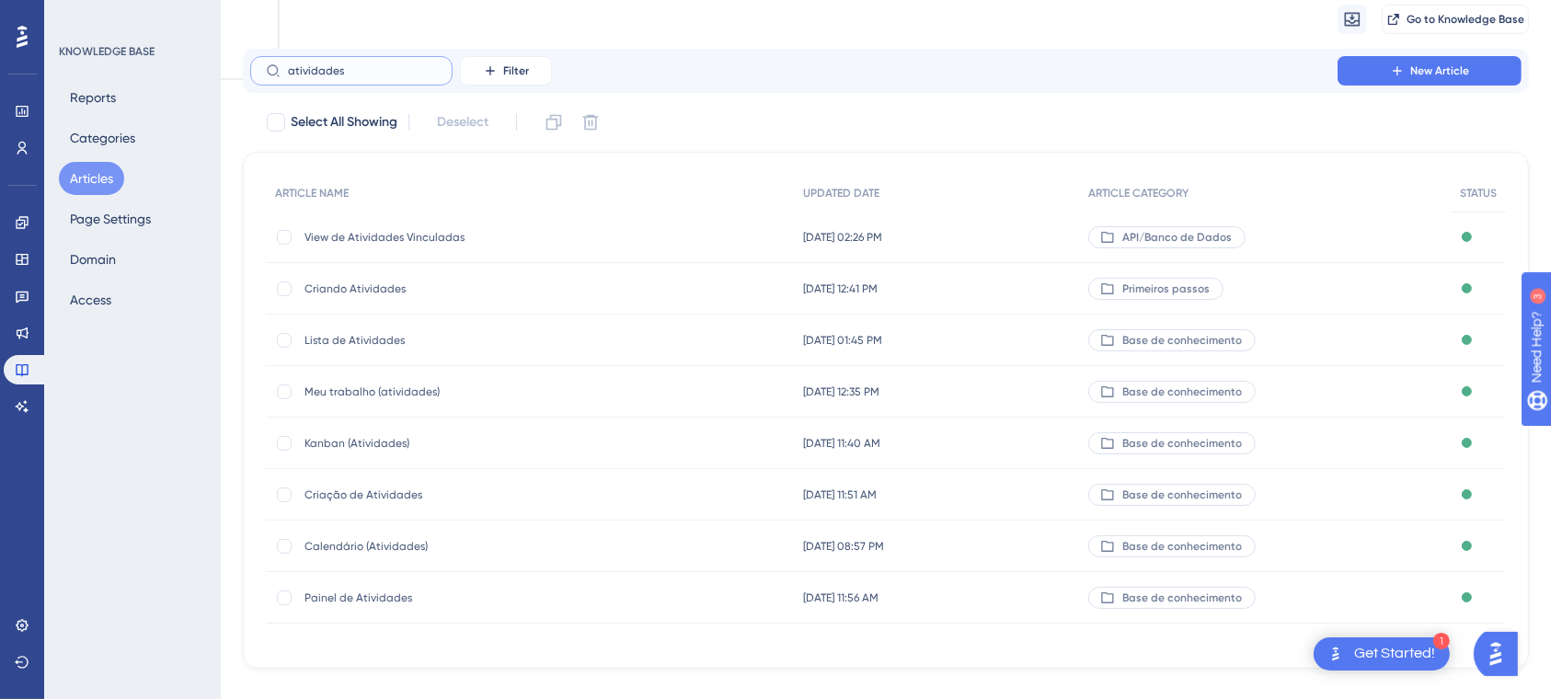
scroll to position [89, 0]
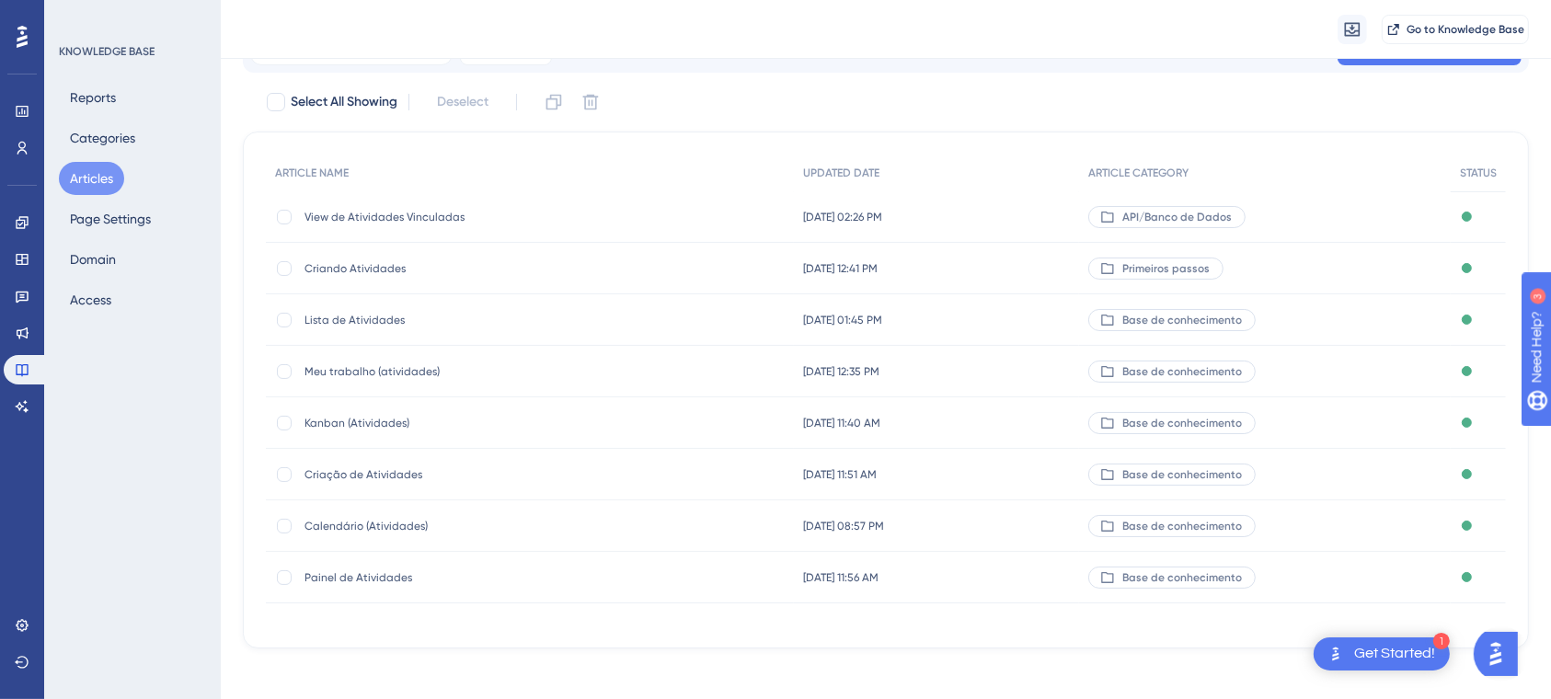
click at [396, 463] on div "Criação de Atividades Criação de Atividades" at bounding box center [452, 475] width 294 height 52
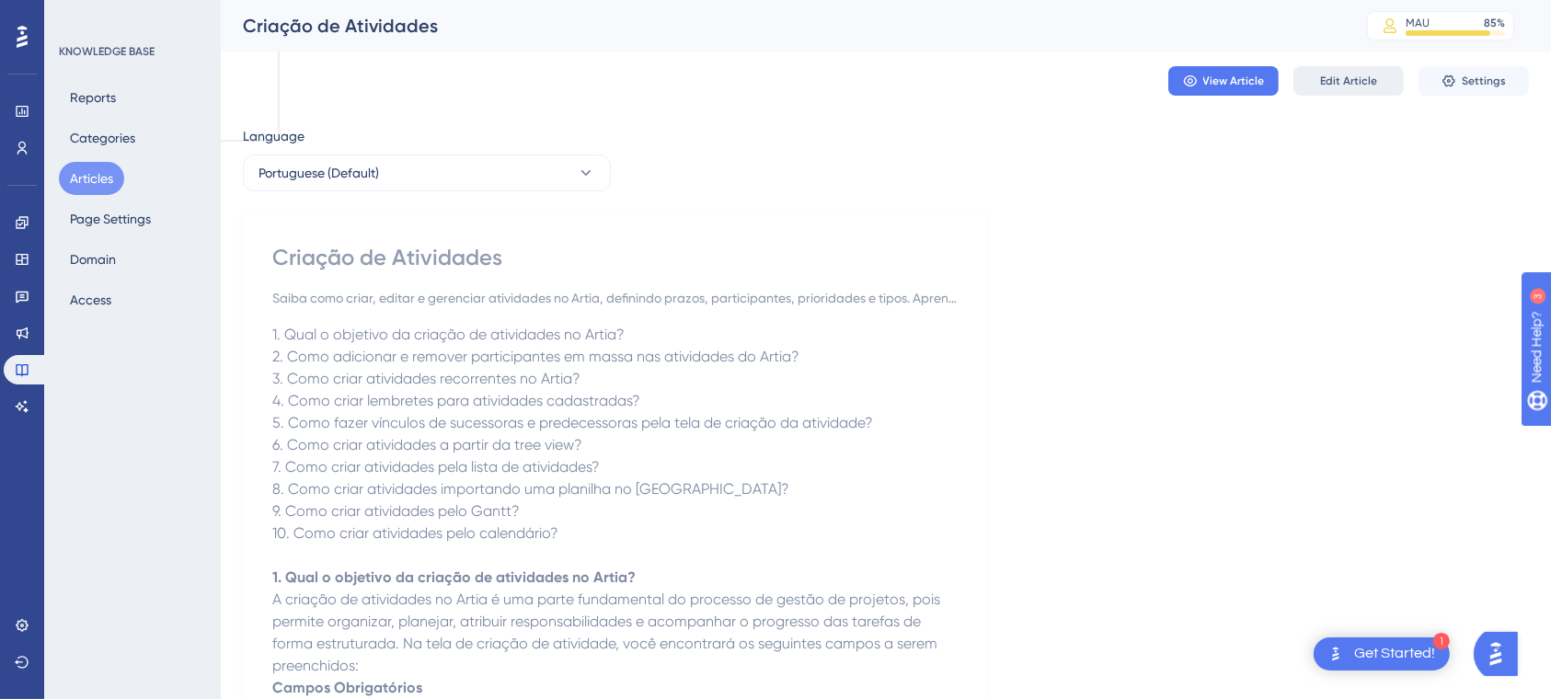
click at [1345, 81] on span "Edit Article" at bounding box center [1348, 81] width 57 height 15
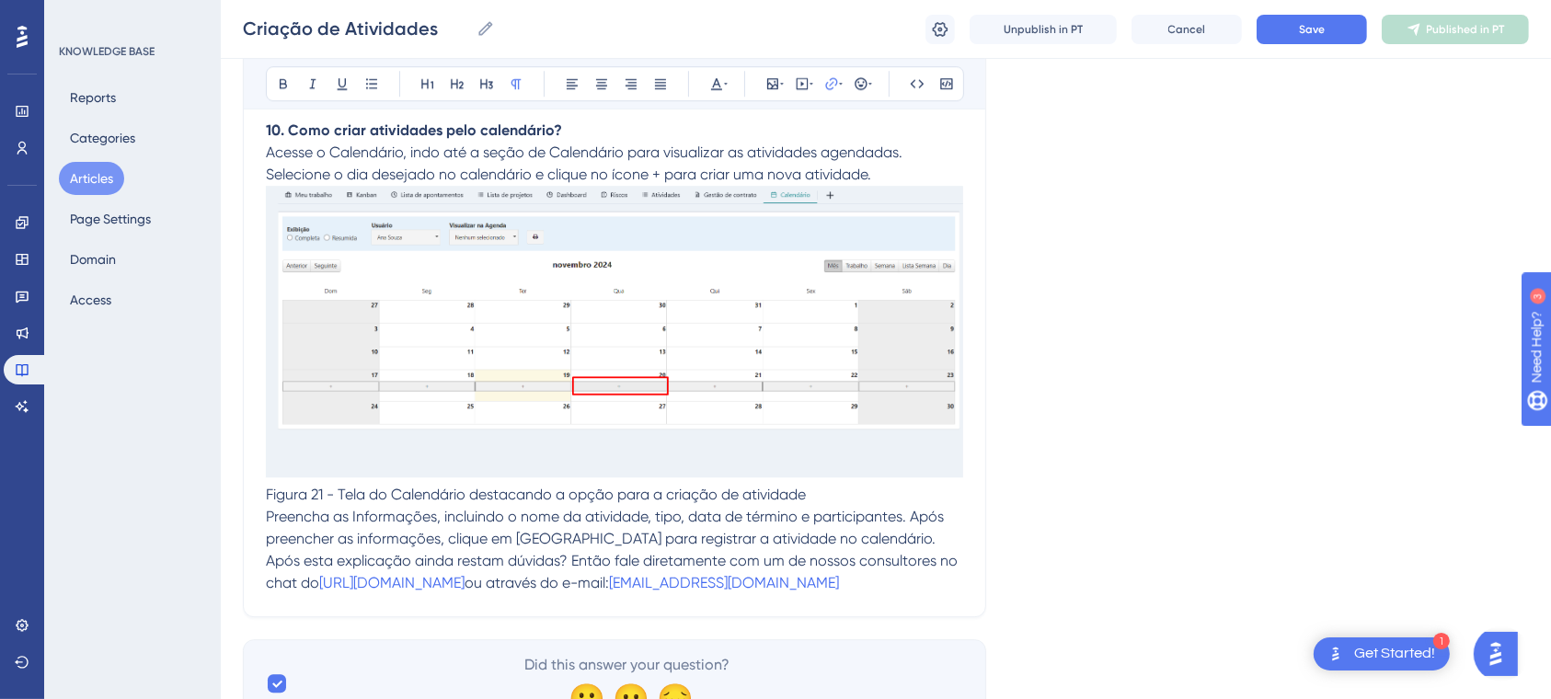
scroll to position [12313, 0]
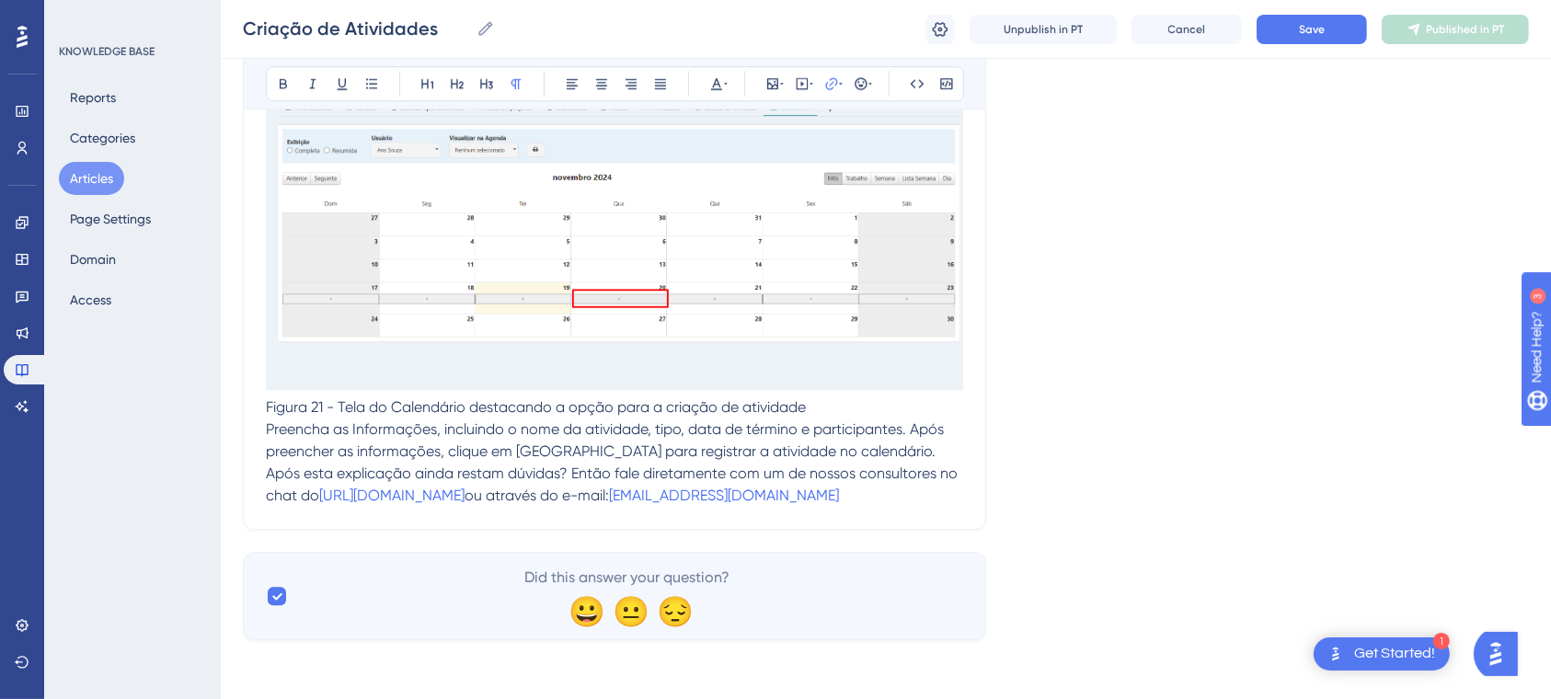
click at [97, 180] on button "Articles" at bounding box center [91, 178] width 65 height 33
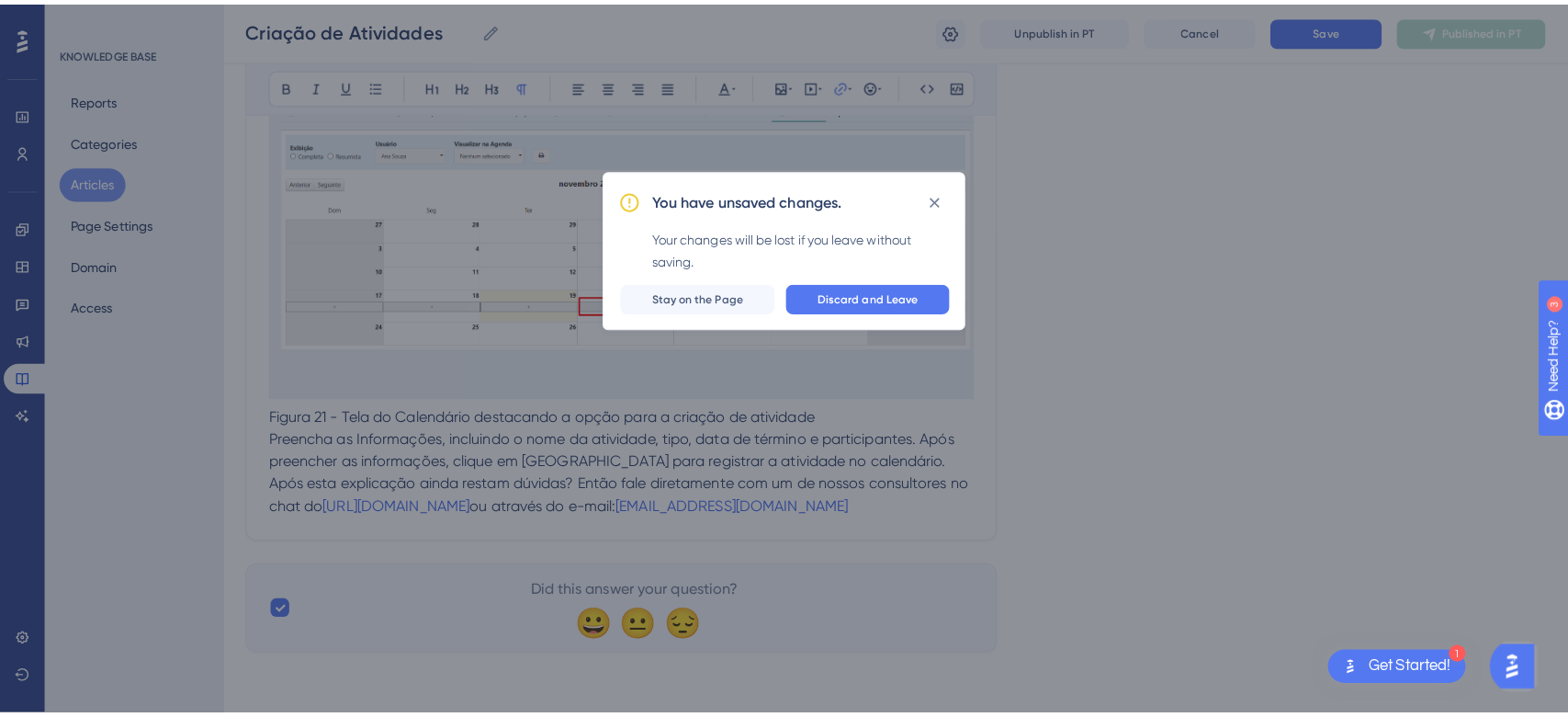
scroll to position [12276, 0]
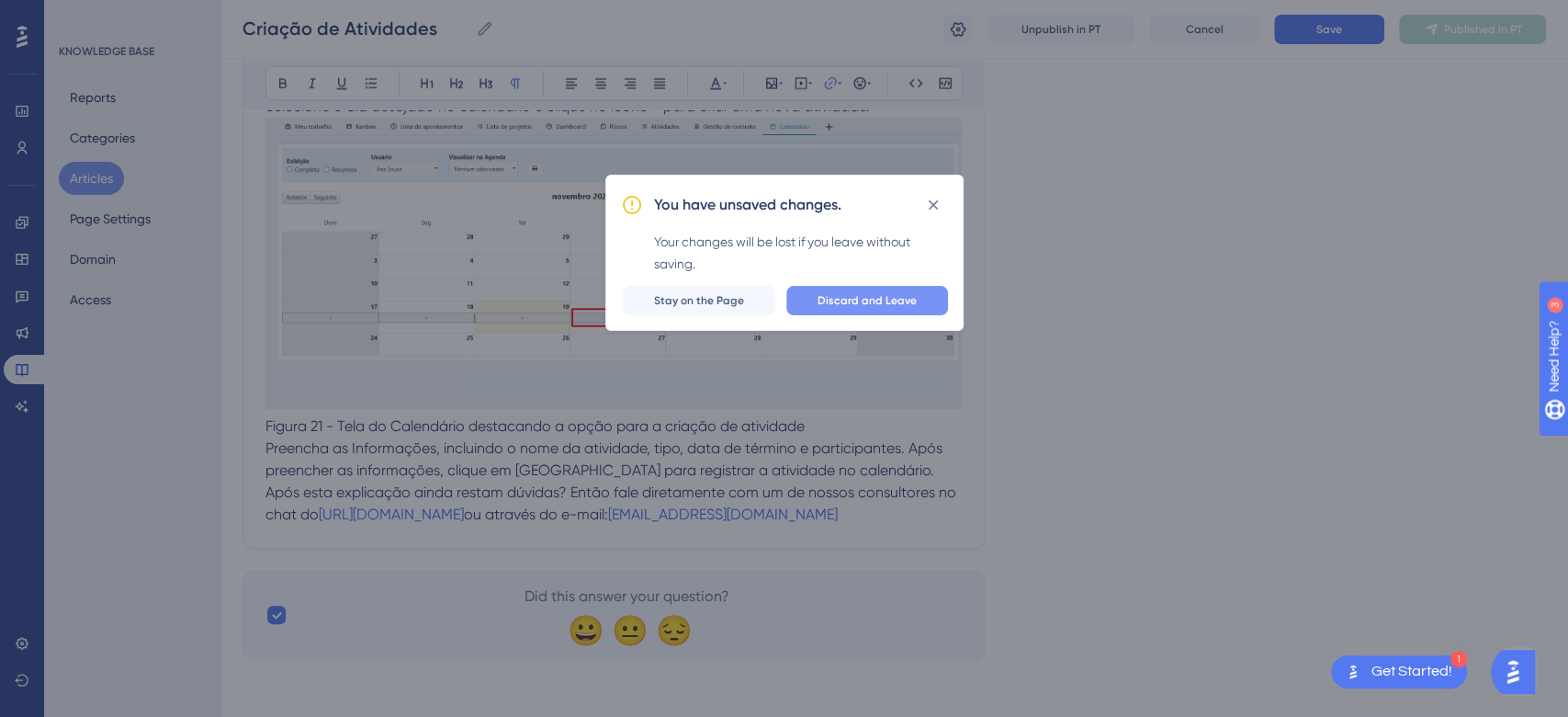
click at [833, 309] on button "Discard and Leave" at bounding box center [867, 300] width 162 height 29
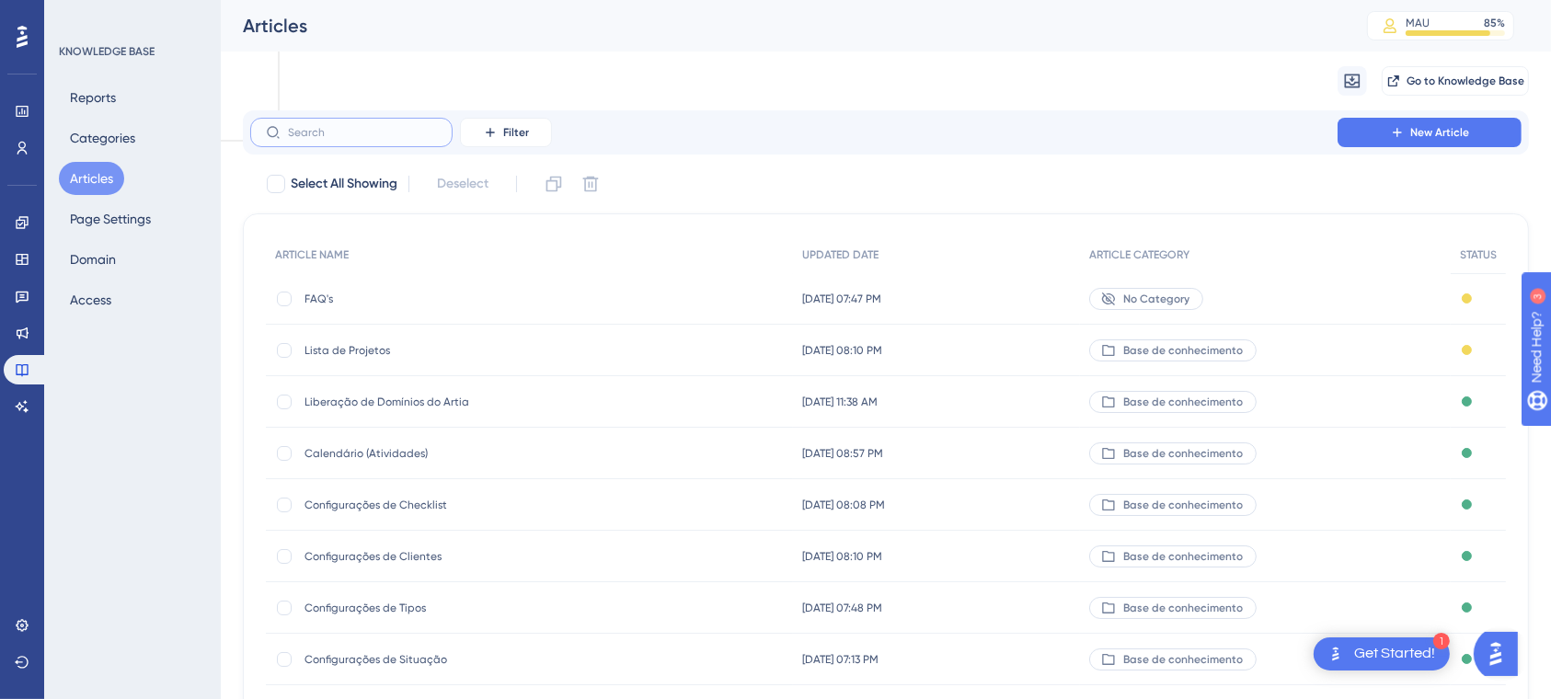
click at [367, 134] on input "text" at bounding box center [362, 132] width 149 height 13
type input "atividades"
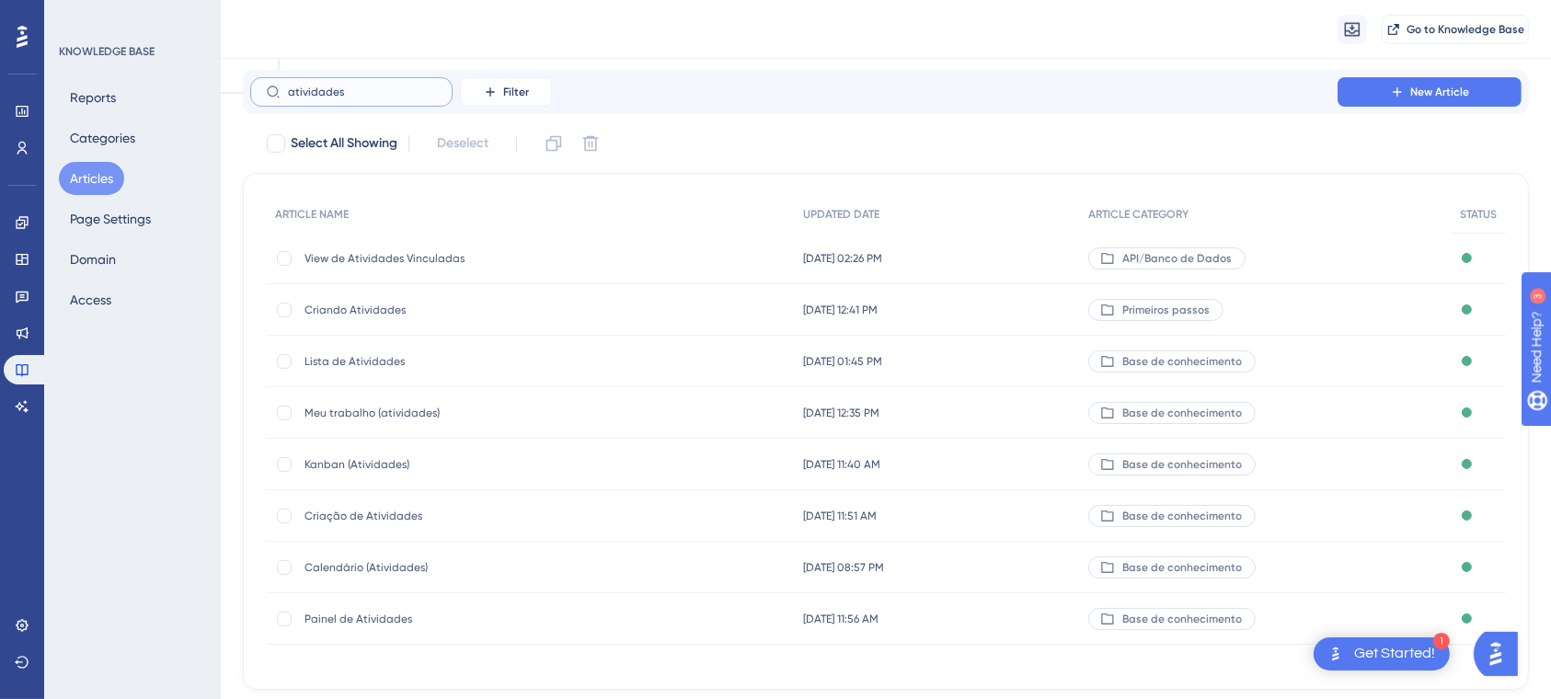
scroll to position [89, 0]
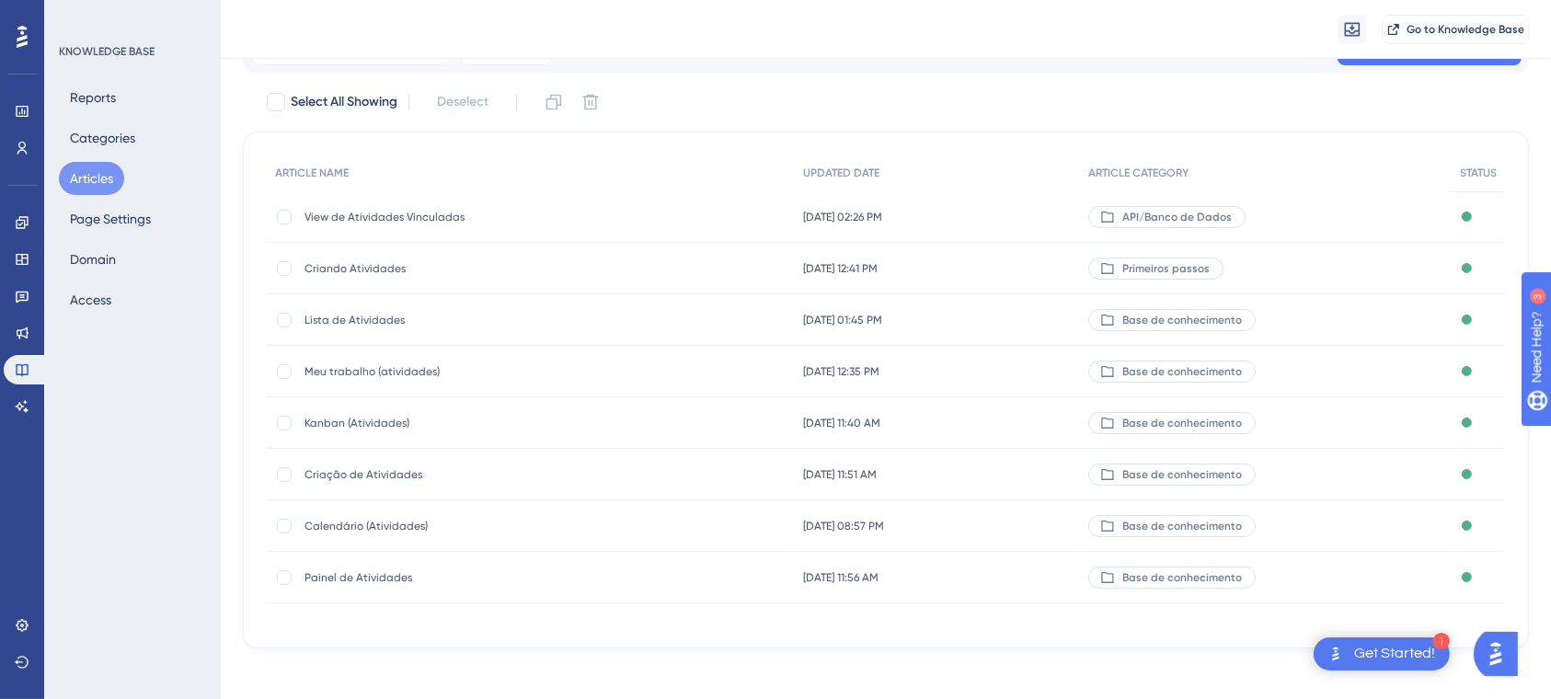
click at [389, 476] on span "Criação de Atividades" at bounding box center [452, 474] width 294 height 15
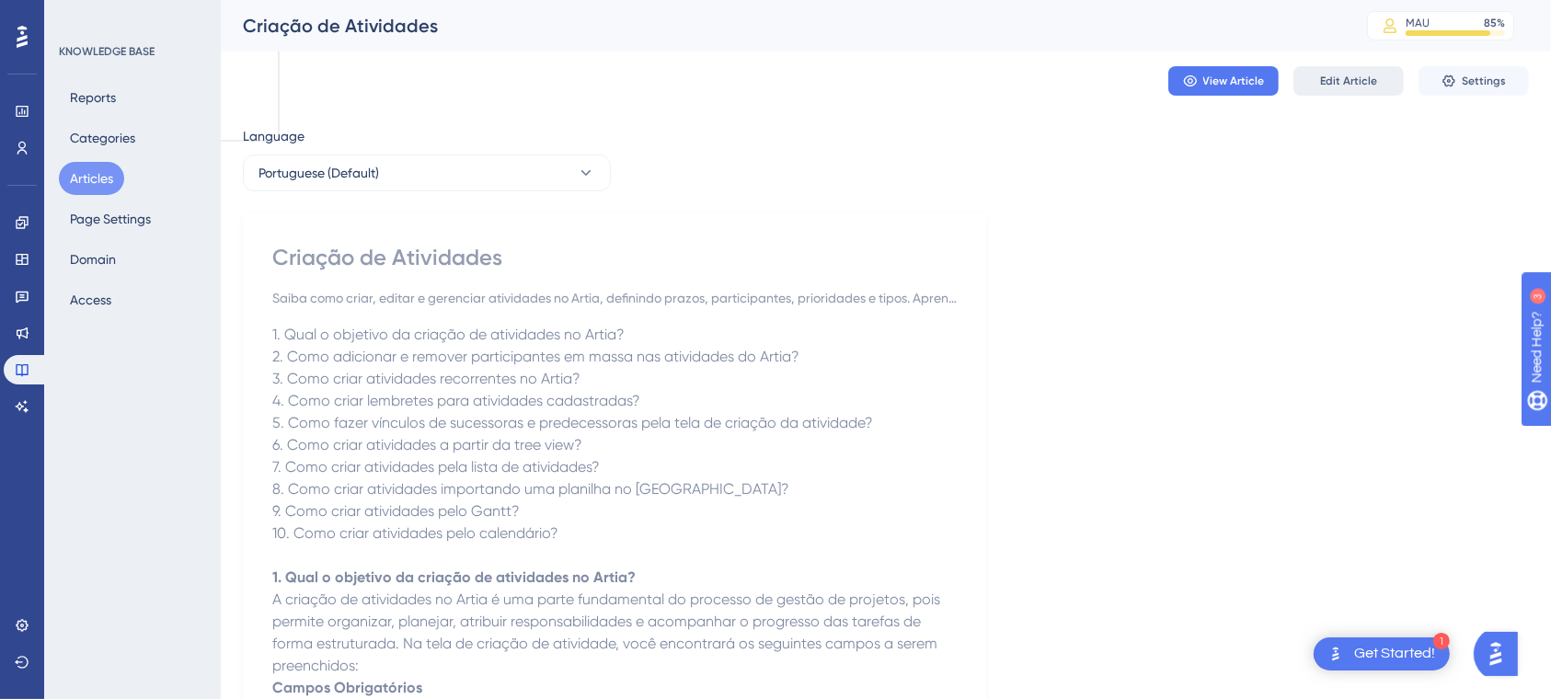
click at [1365, 92] on button "Edit Article" at bounding box center [1348, 80] width 110 height 29
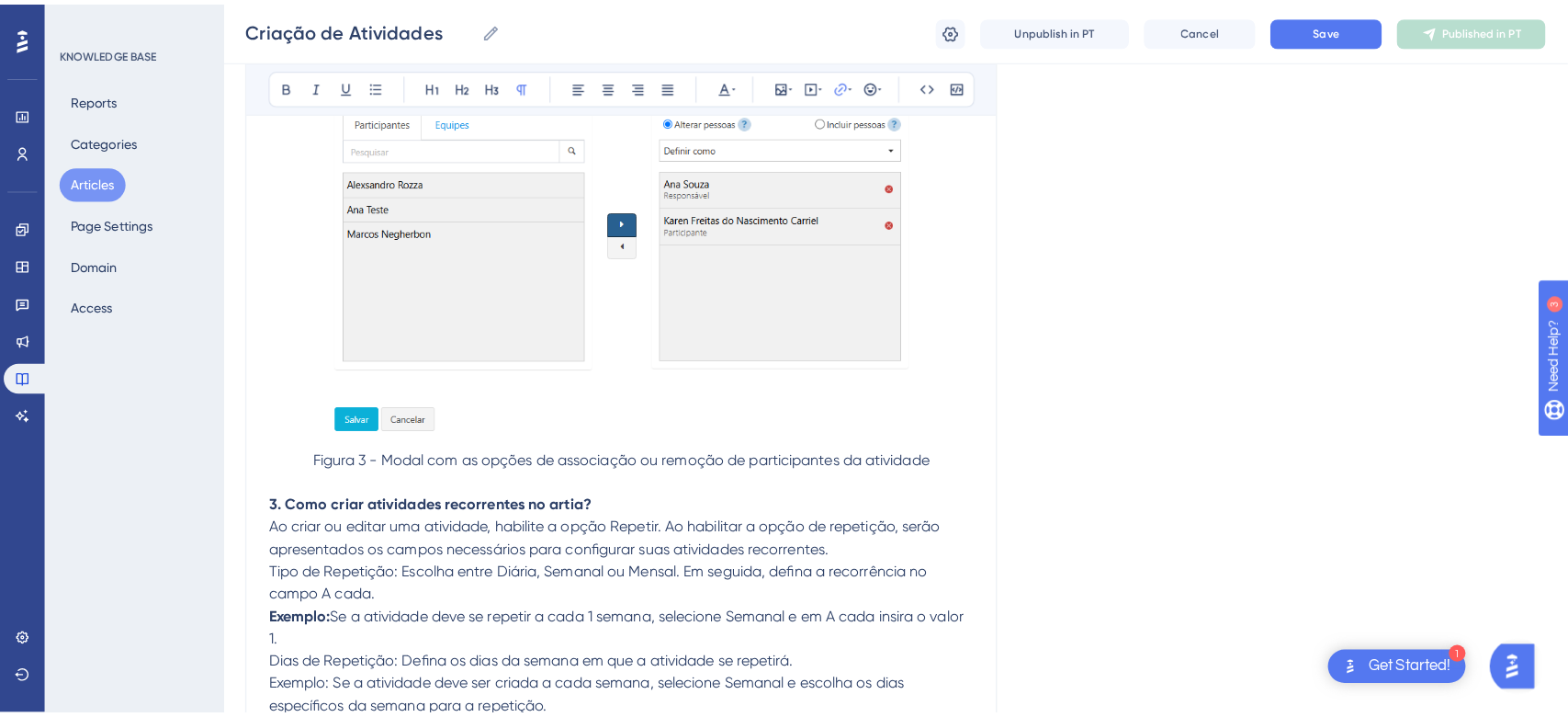
scroll to position [2308, 0]
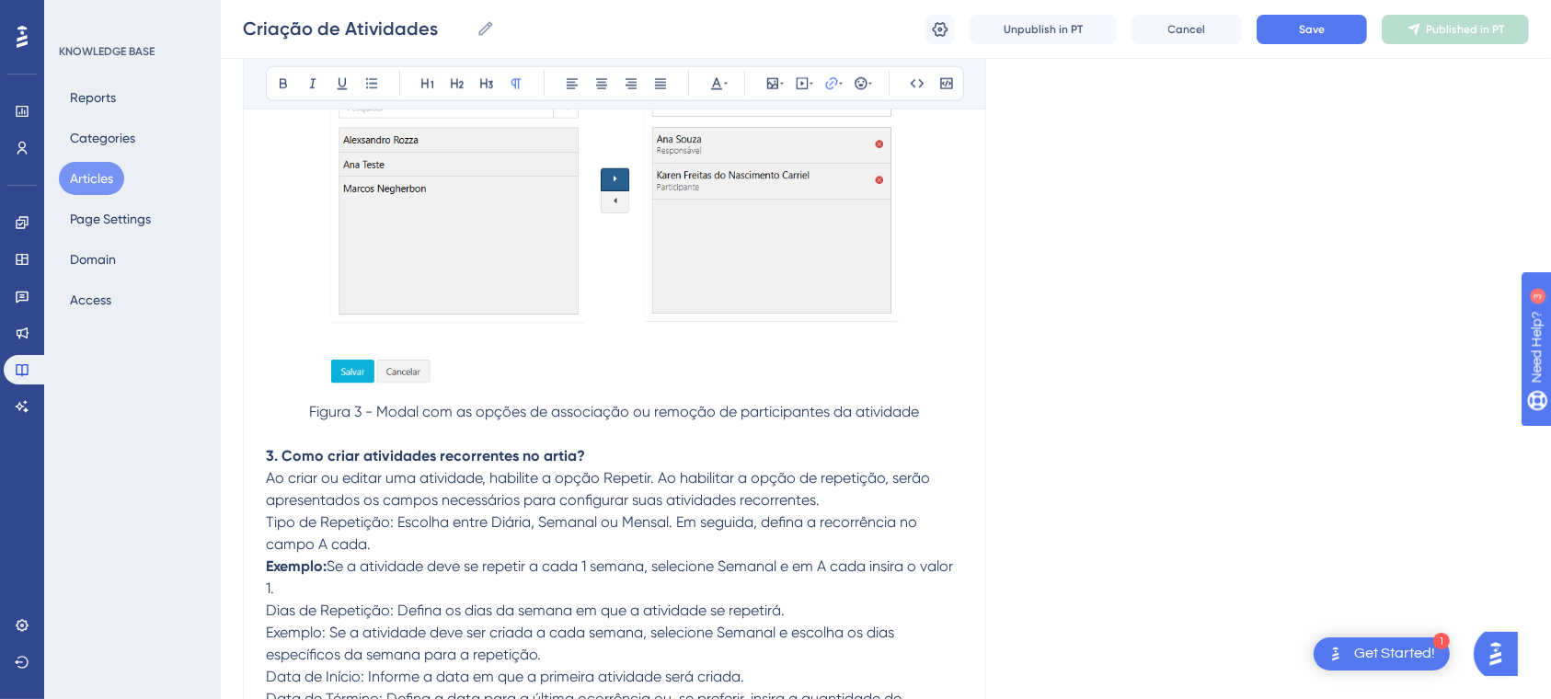
click at [941, 419] on p "Figura 3 - Modal com as opções de associação ou remoção de participantes da ati…" at bounding box center [614, 412] width 697 height 22
click at [266, 453] on strong "3. Como criar atividades recorrentes no artia?" at bounding box center [425, 455] width 319 height 17
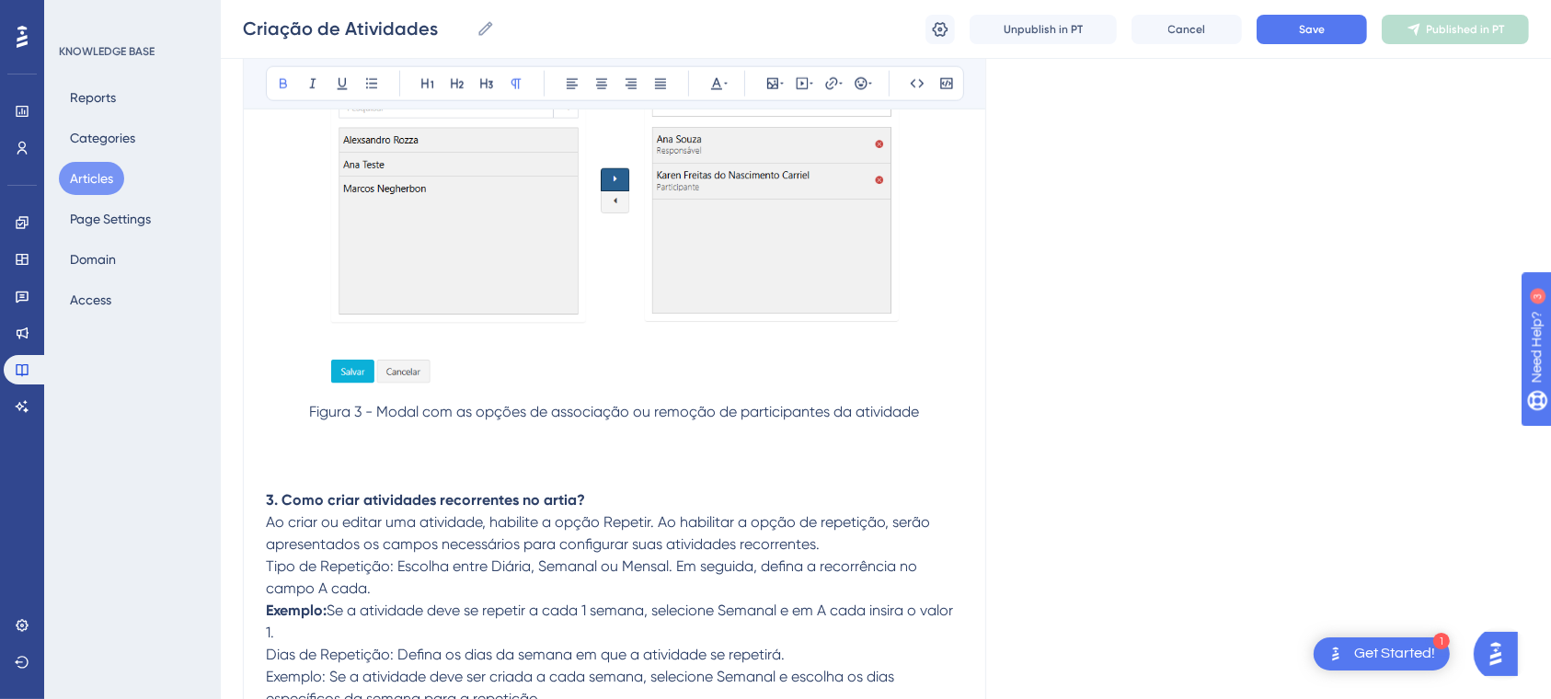
drag, startPoint x: 294, startPoint y: 464, endPoint x: 304, endPoint y: 462, distance: 9.4
click at [295, 464] on p at bounding box center [614, 456] width 697 height 22
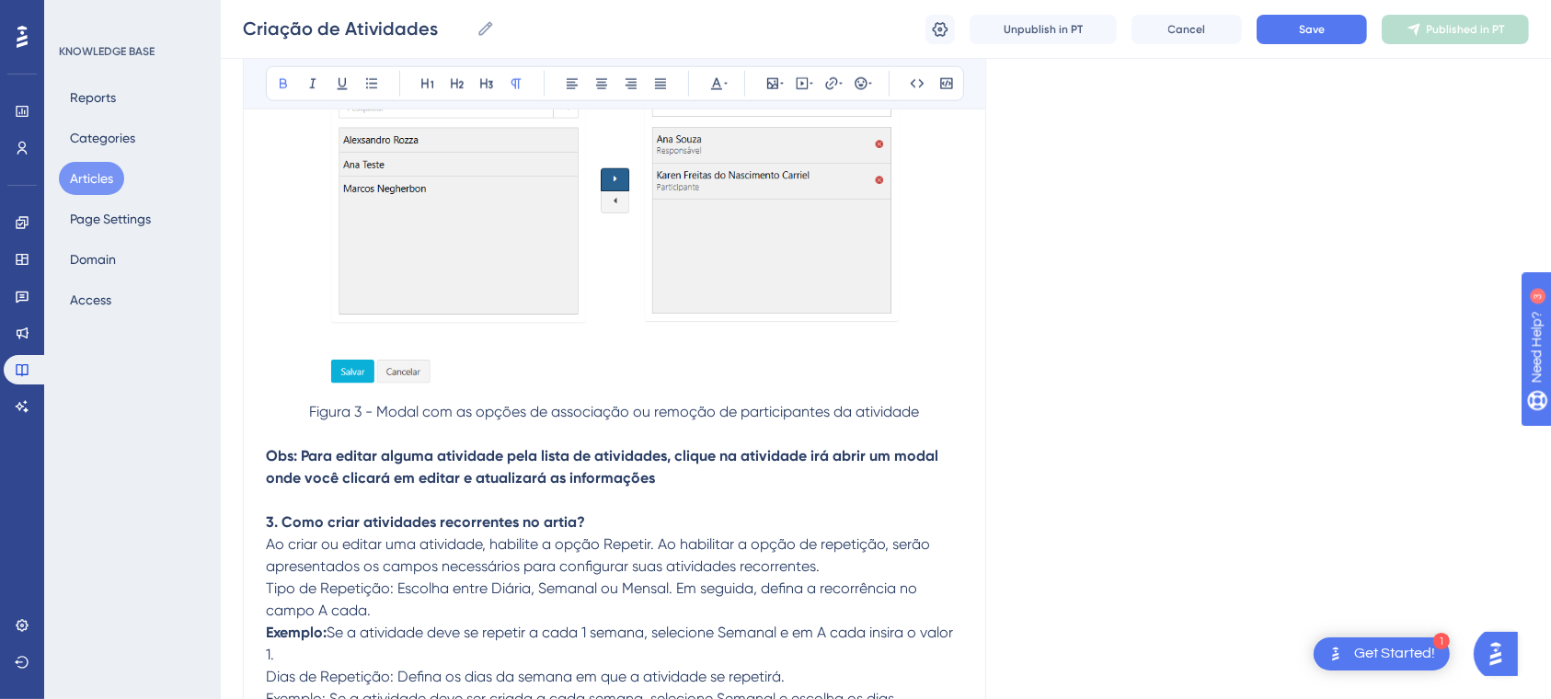
click at [545, 475] on strong "Obs: Para editar alguma atividade pela lista de atividades, clique na atividade…" at bounding box center [604, 467] width 676 height 40
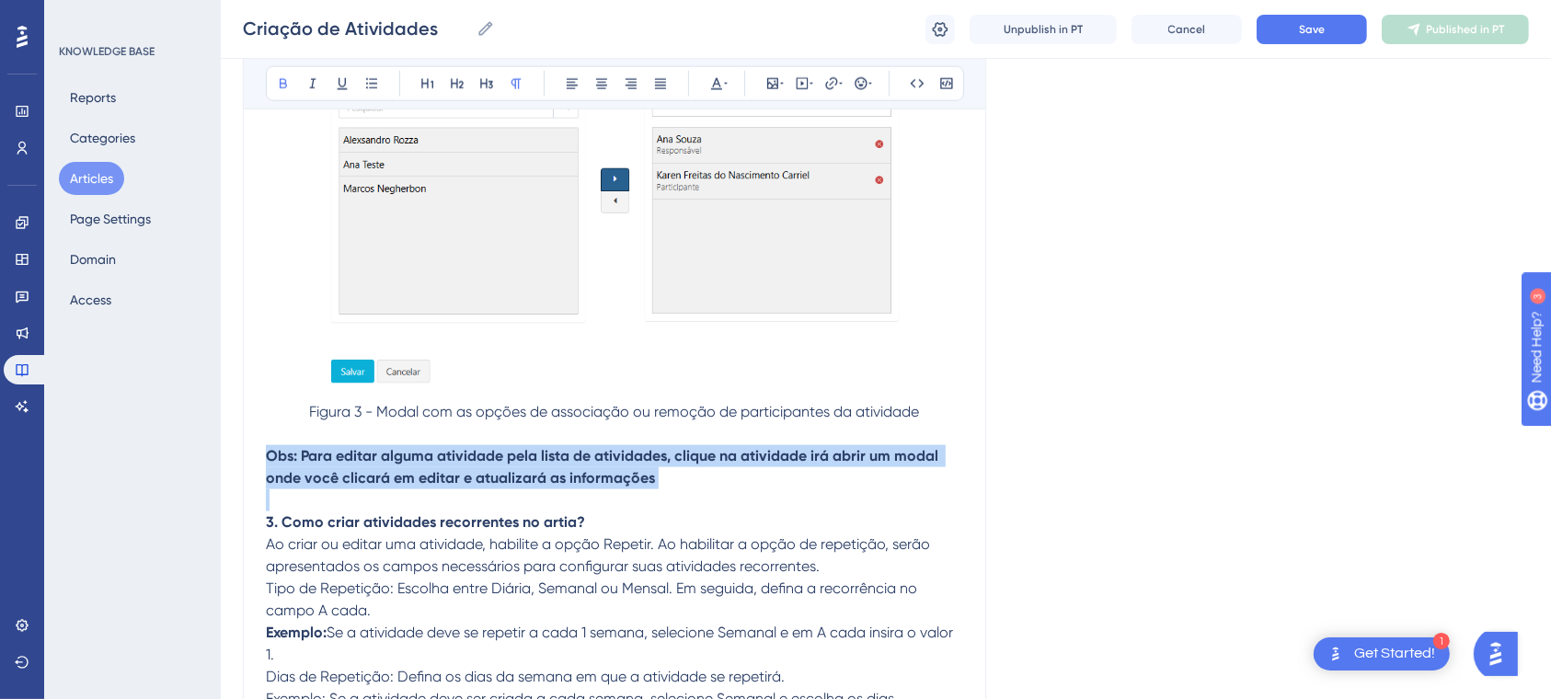
click at [545, 475] on strong "Obs: Para editar alguma atividade pela lista de atividades, clique na atividade…" at bounding box center [604, 467] width 676 height 40
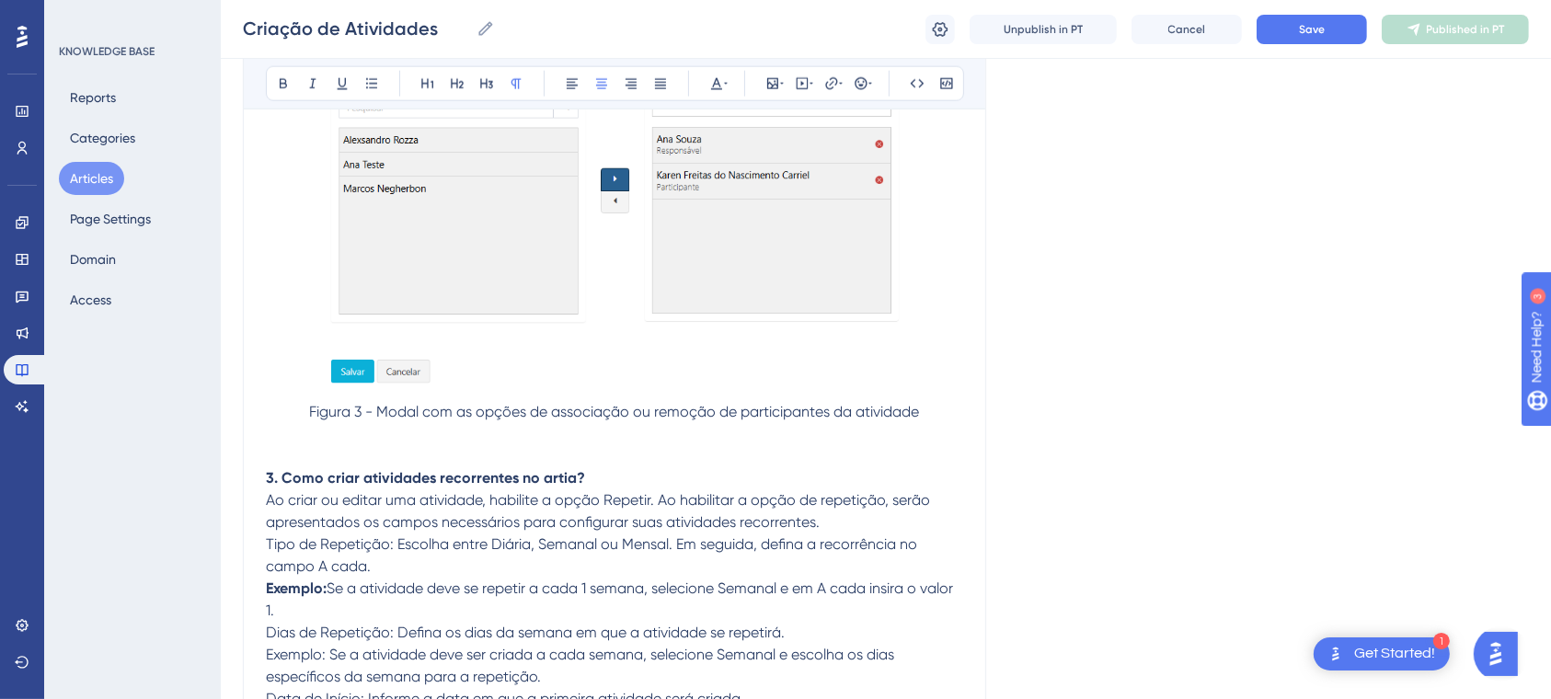
click at [418, 429] on p at bounding box center [614, 434] width 697 height 22
click at [409, 440] on p at bounding box center [614, 434] width 697 height 22
click at [340, 431] on p at bounding box center [614, 434] width 697 height 22
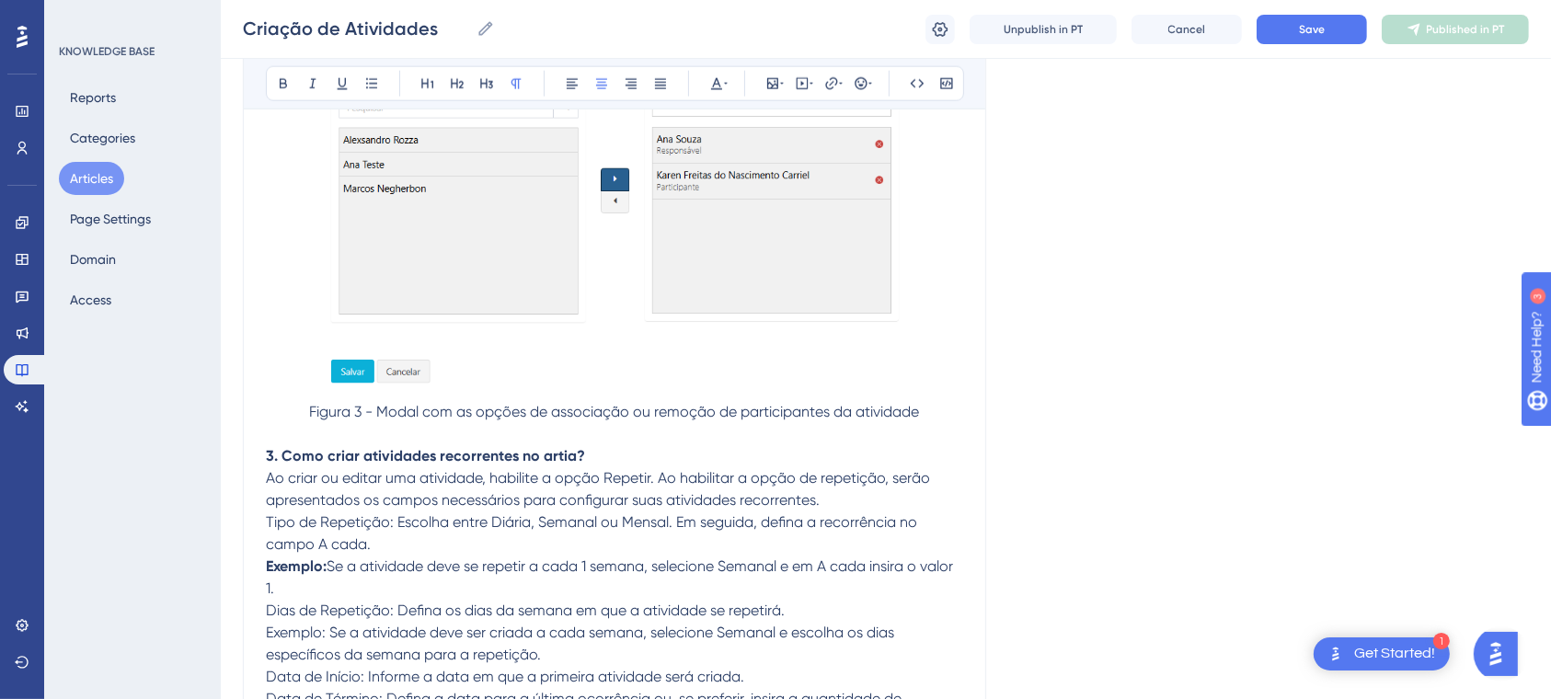
click at [84, 173] on button "Articles" at bounding box center [91, 178] width 65 height 33
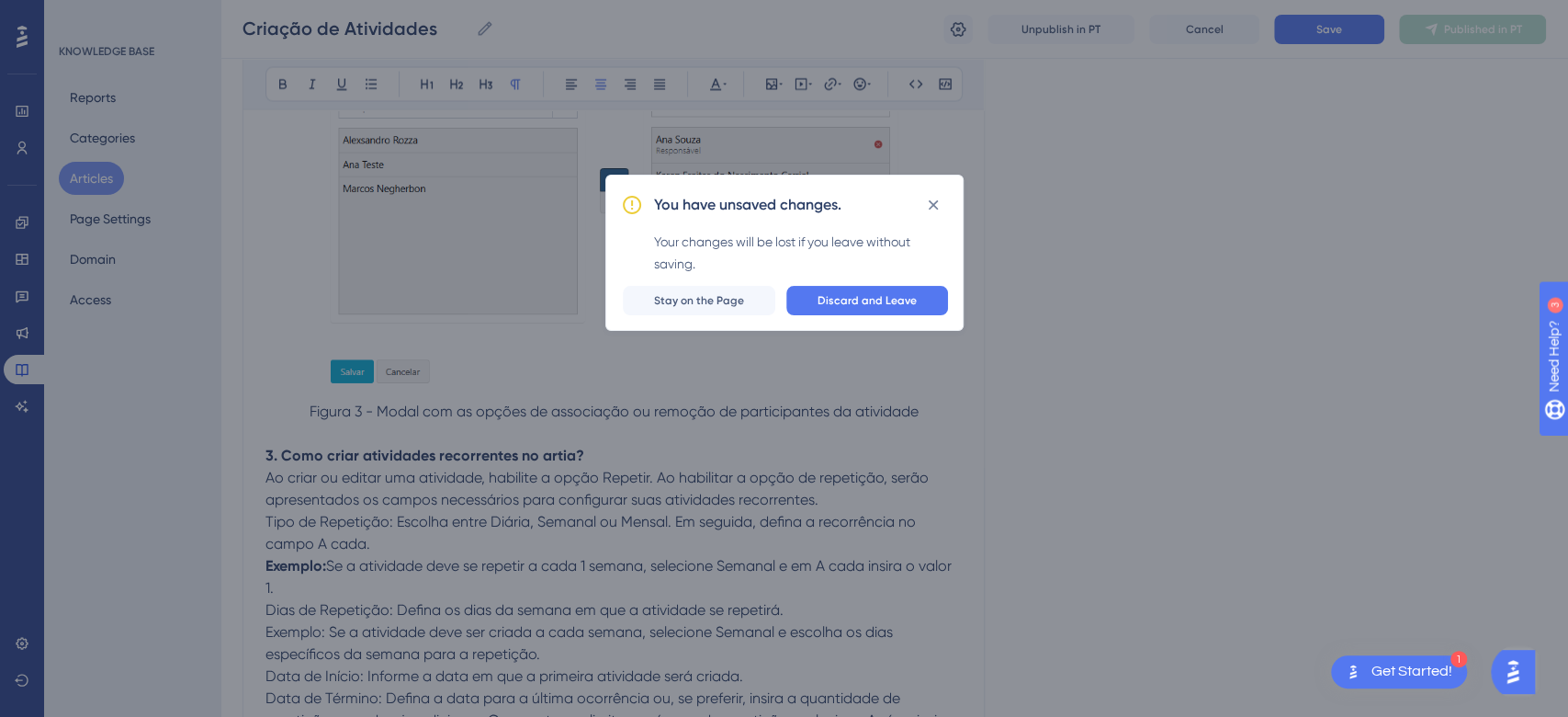
click at [906, 315] on button "Discard and Leave" at bounding box center [867, 300] width 162 height 29
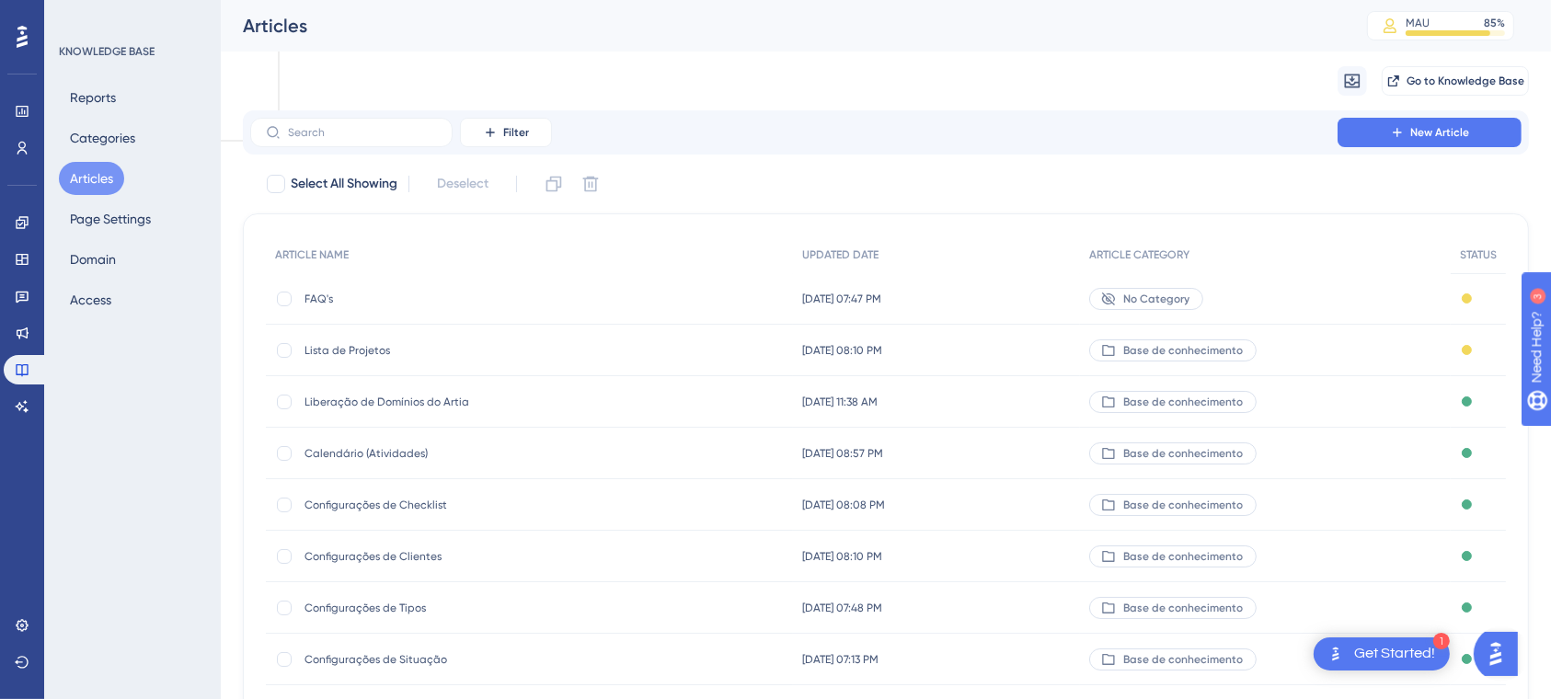
click at [881, 298] on span "[DATE] 07:47 PM" at bounding box center [841, 299] width 79 height 15
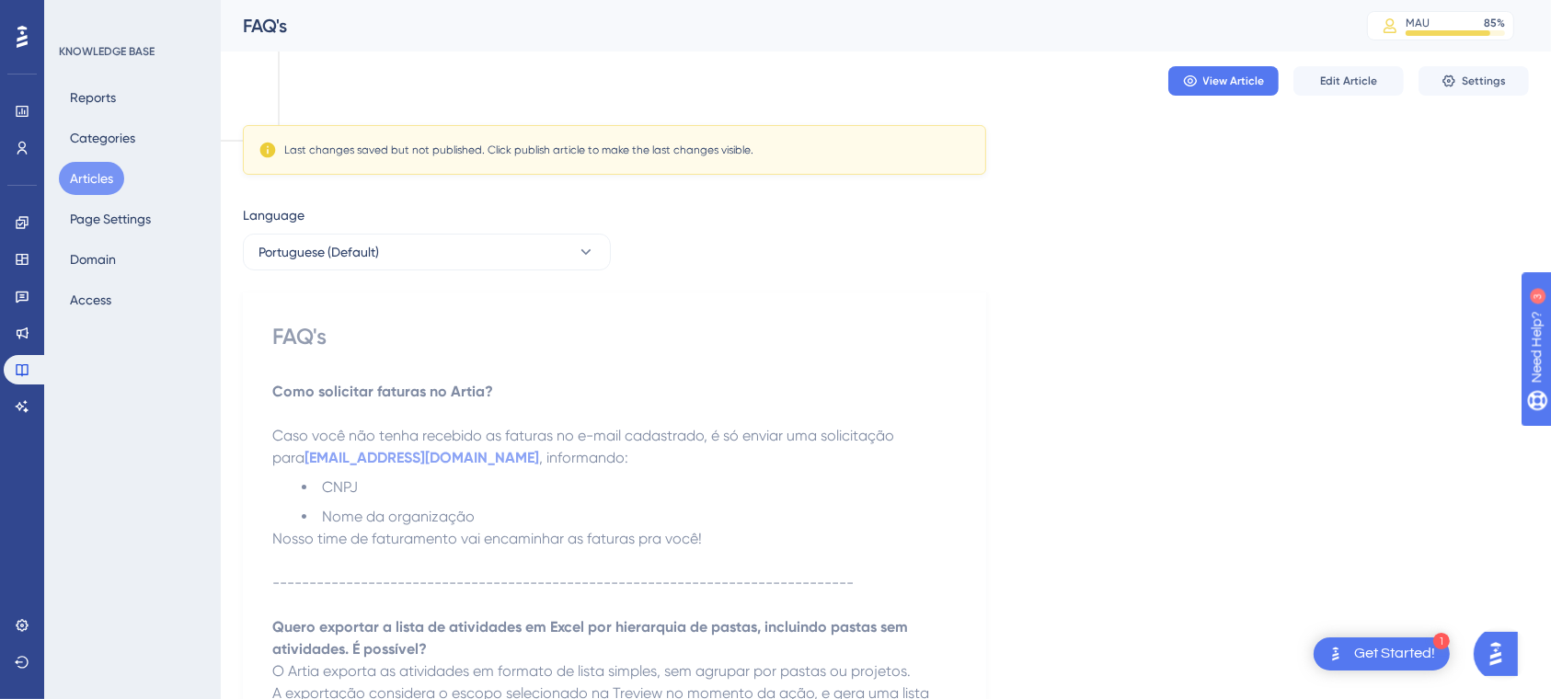
click at [91, 178] on button "Articles" at bounding box center [91, 178] width 65 height 33
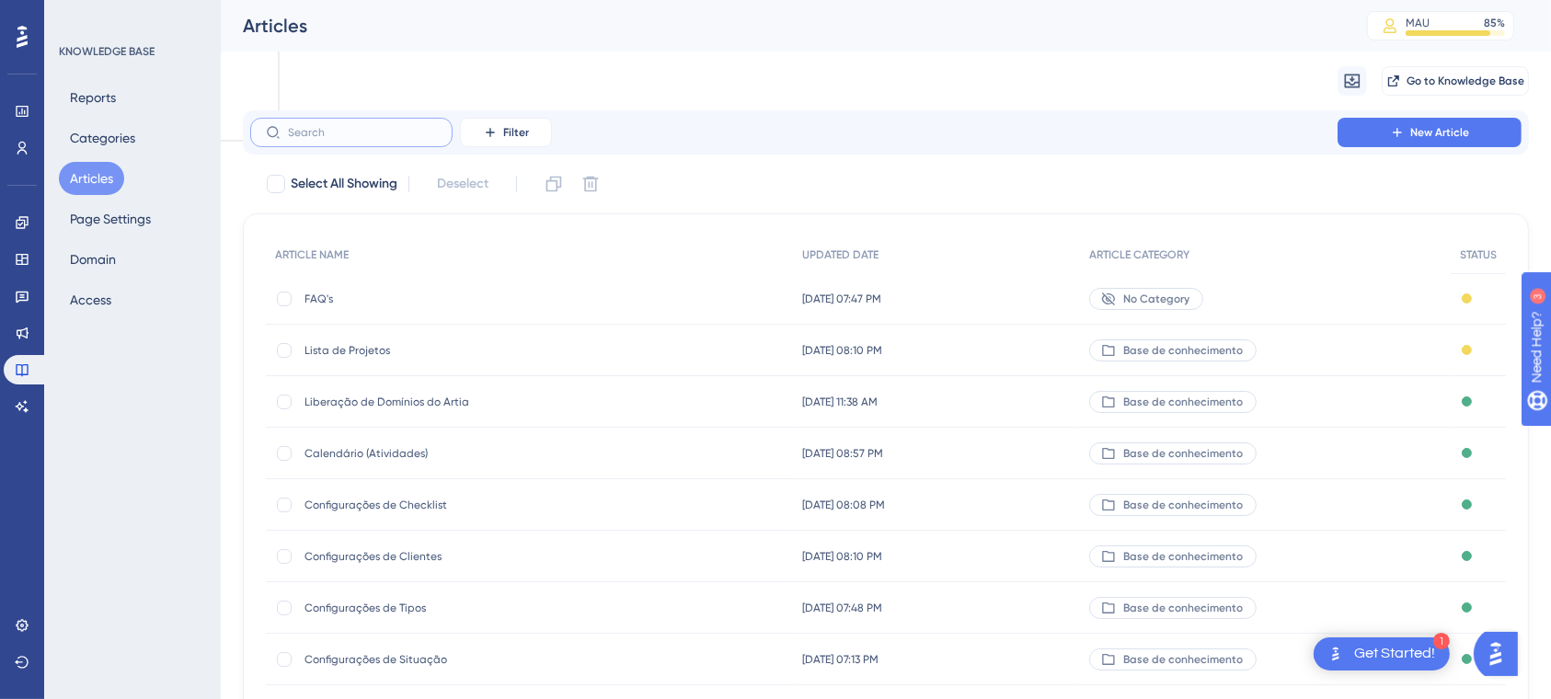
click at [350, 129] on input "text" at bounding box center [362, 132] width 149 height 13
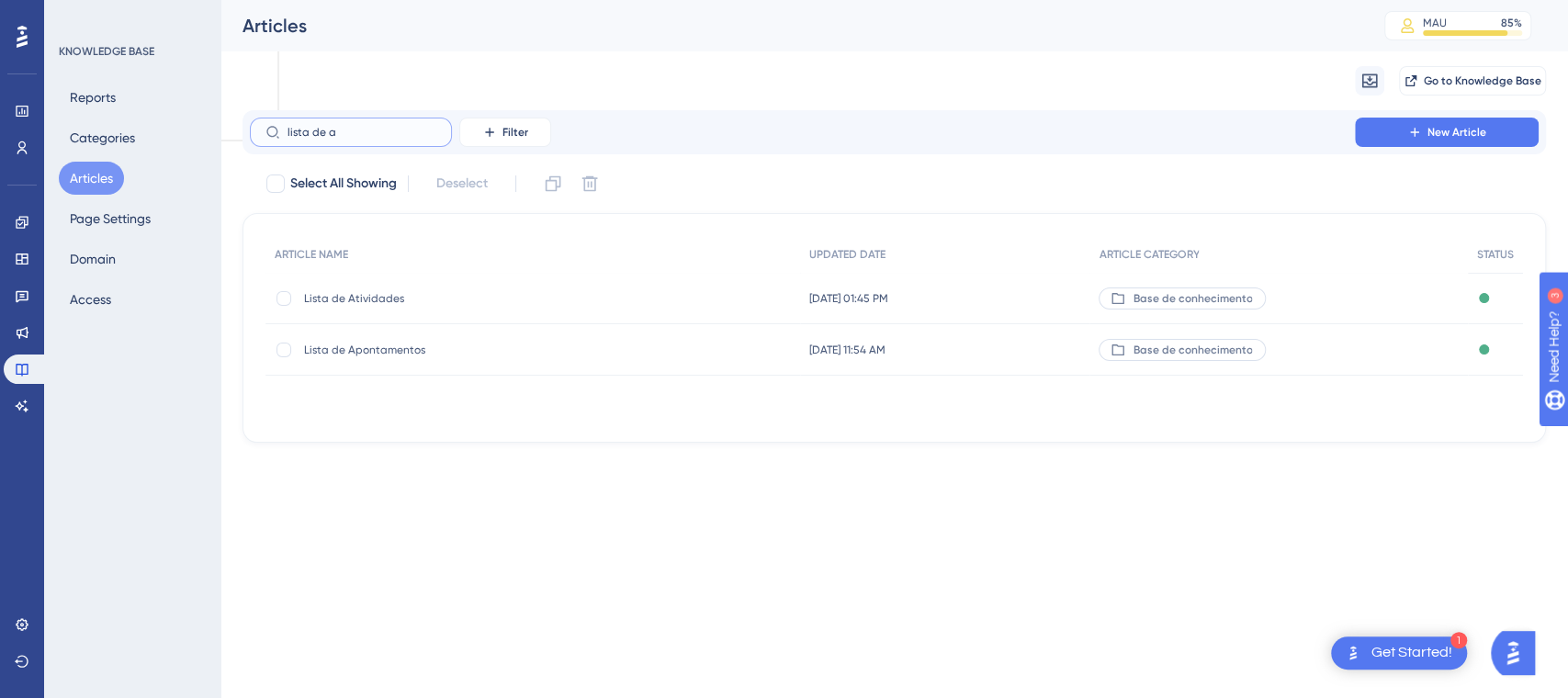
type input "lista de a"
click at [357, 305] on div "Lista de Atividades Lista de Atividades" at bounding box center [451, 299] width 294 height 52
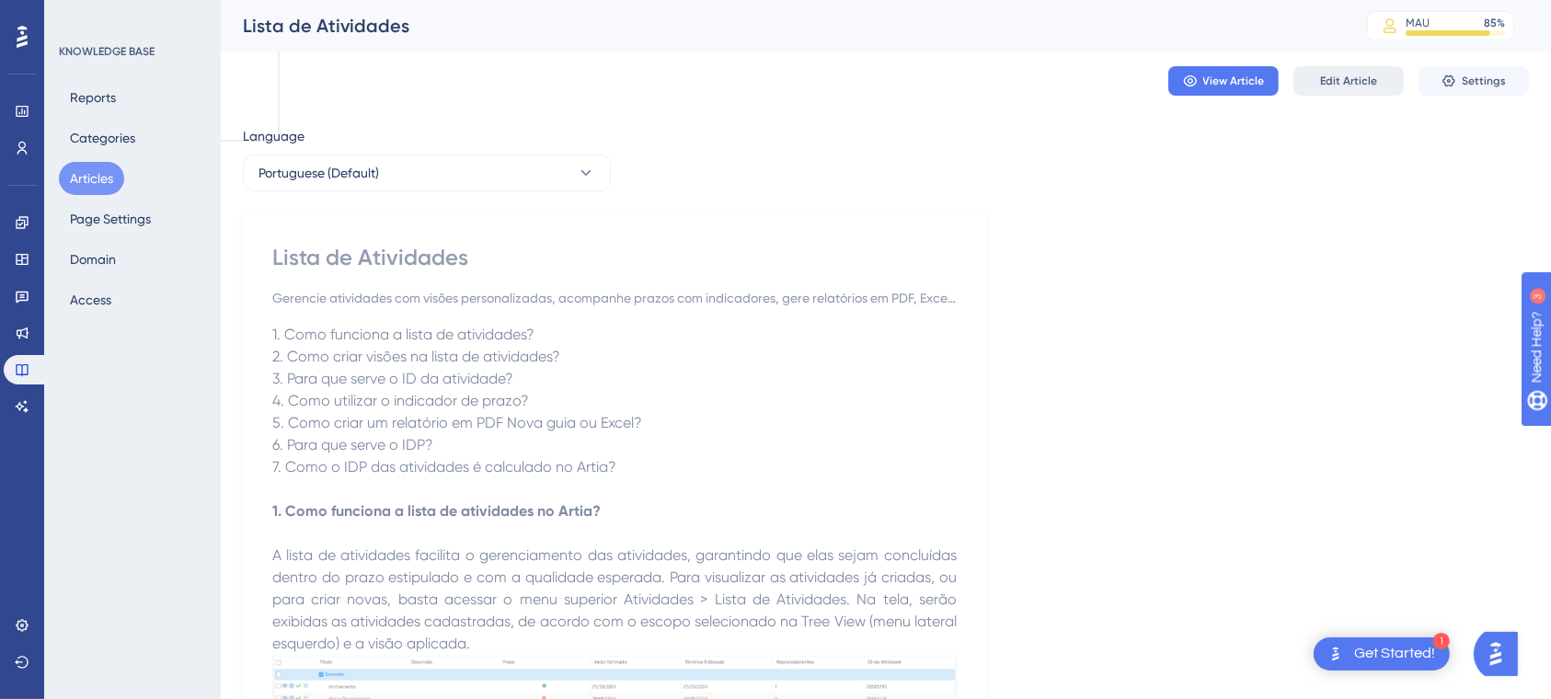
click at [1347, 85] on span "Edit Article" at bounding box center [1348, 81] width 57 height 15
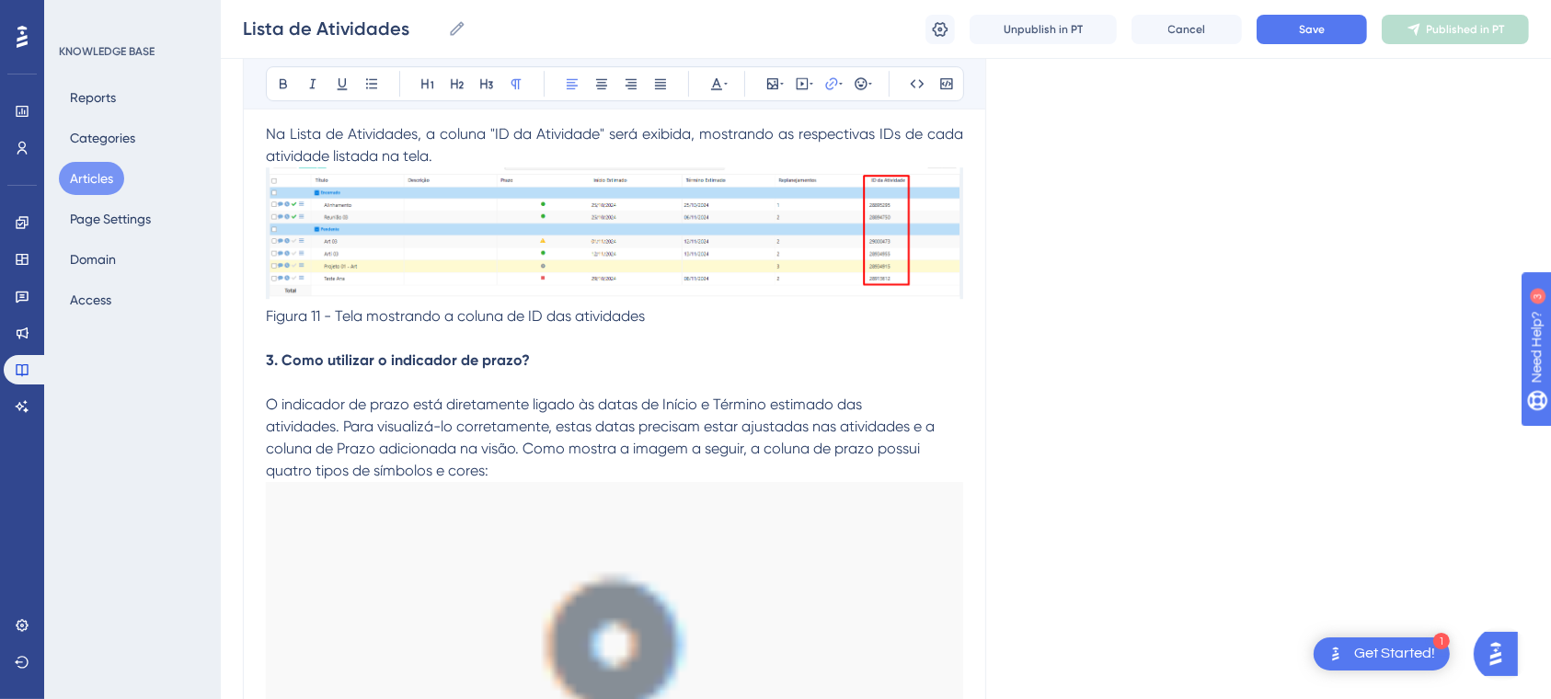
scroll to position [5899, 0]
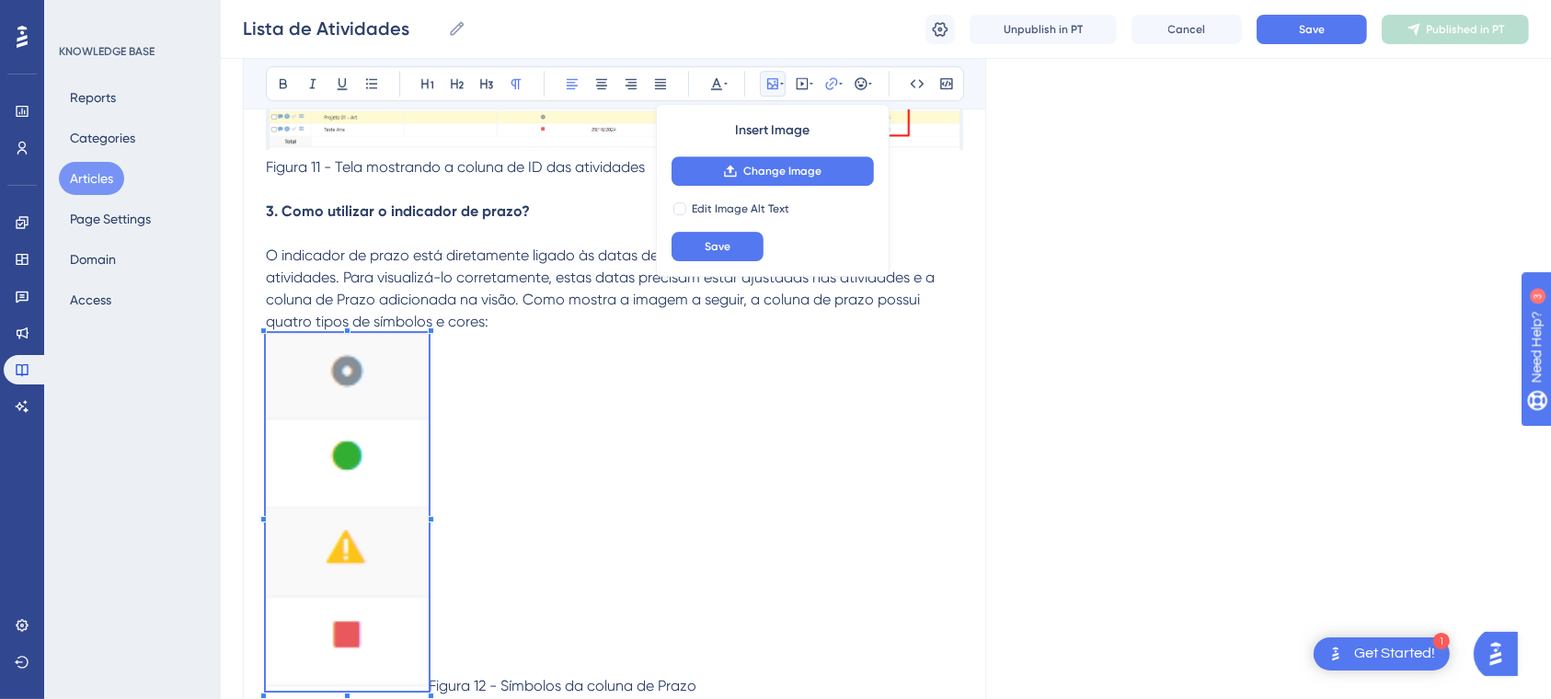
click at [418, 542] on span at bounding box center [347, 515] width 163 height 364
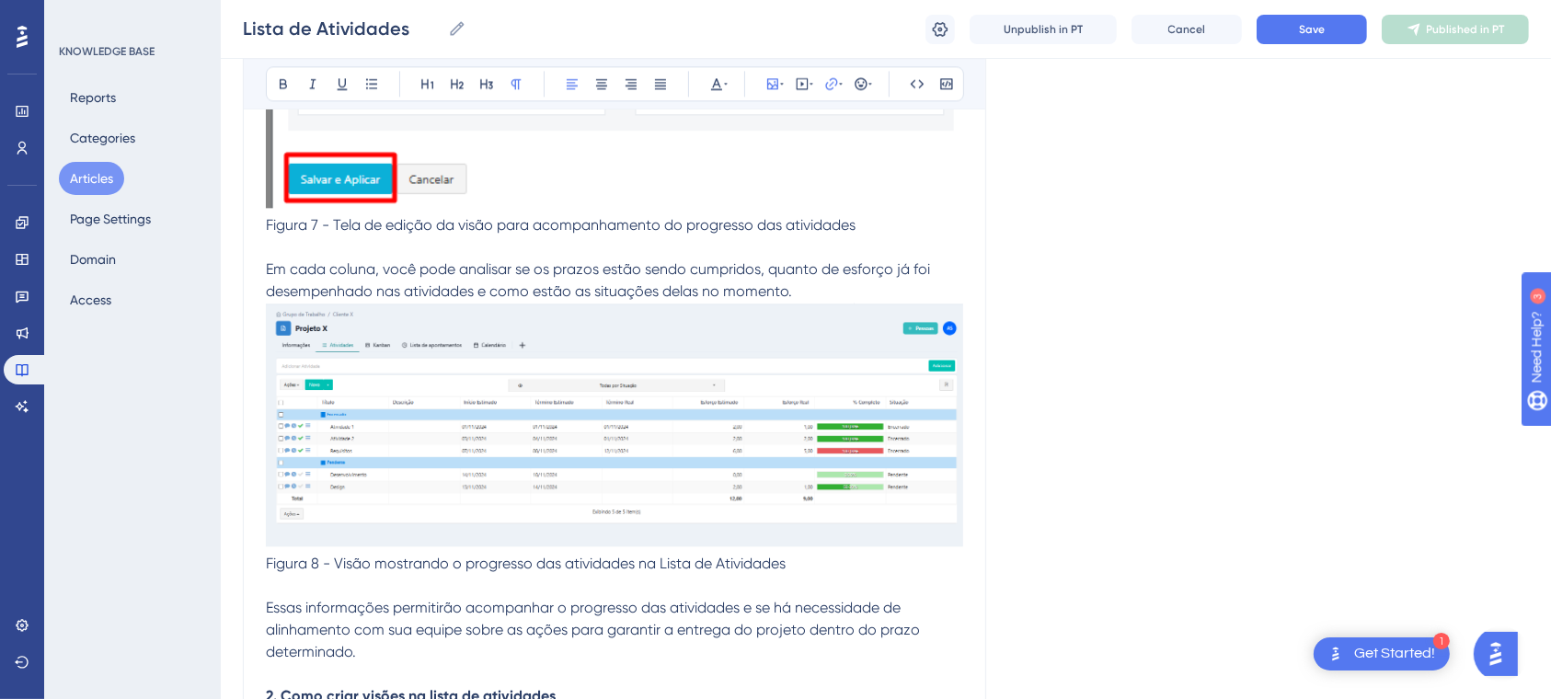
scroll to position [4427, 0]
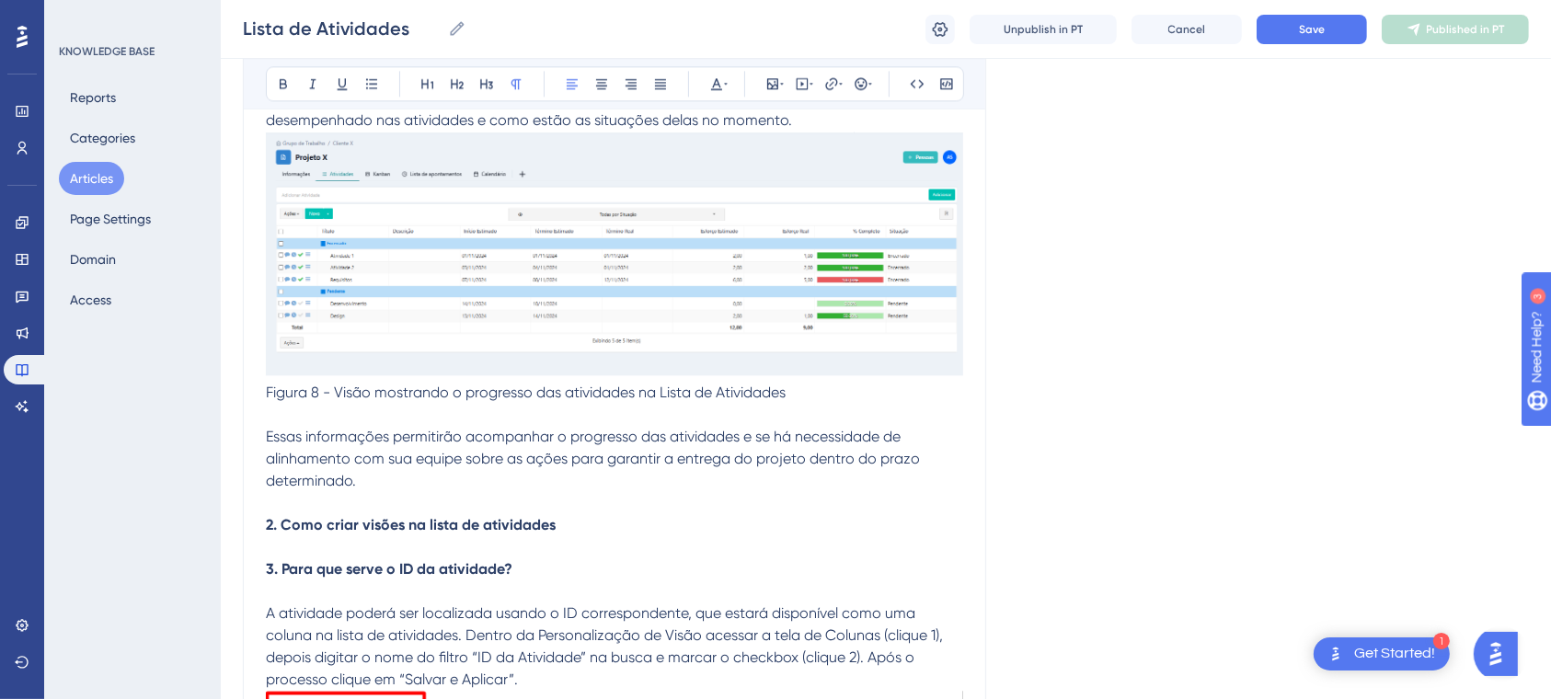
click at [406, 477] on p "Essas informações permitirão acompanhar o progresso das atividades e se há nece…" at bounding box center [614, 459] width 697 height 66
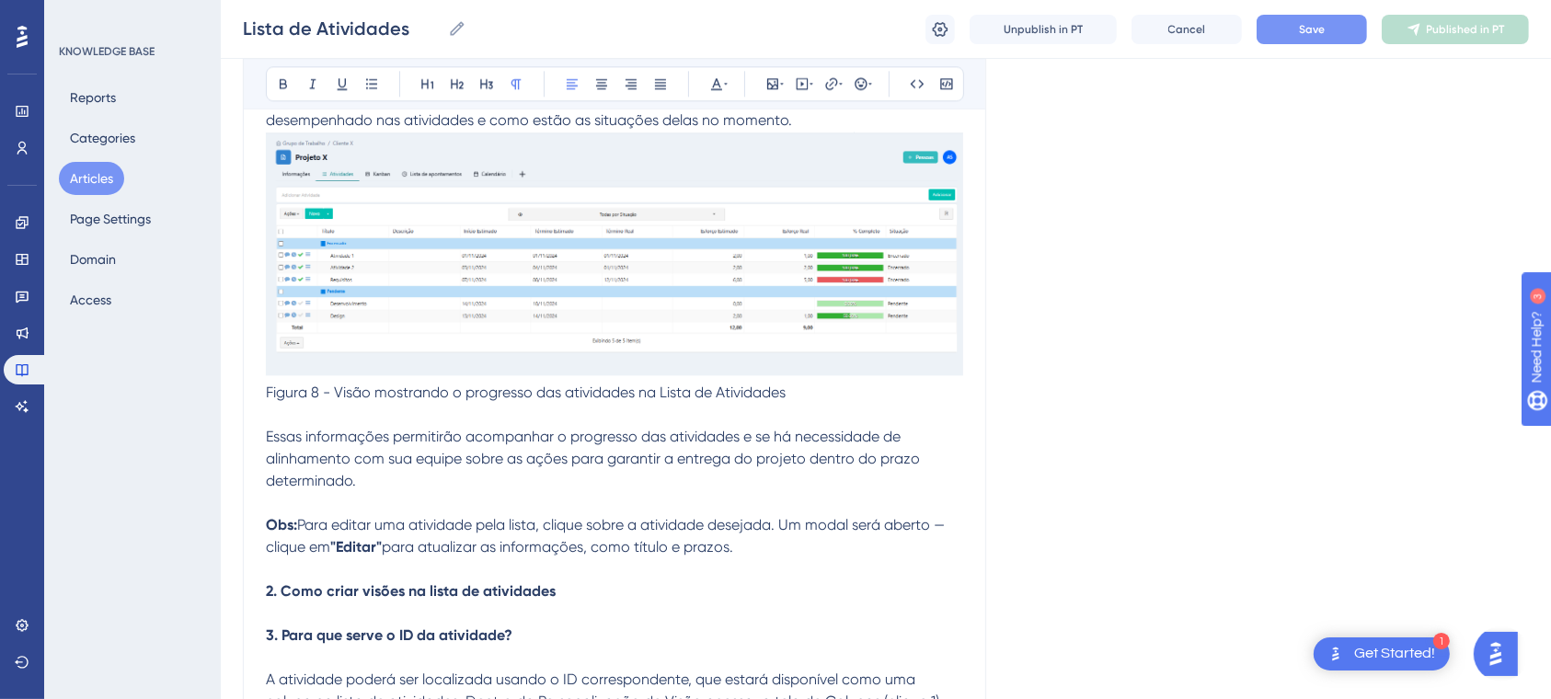
click at [1323, 33] on span "Save" at bounding box center [1312, 29] width 26 height 15
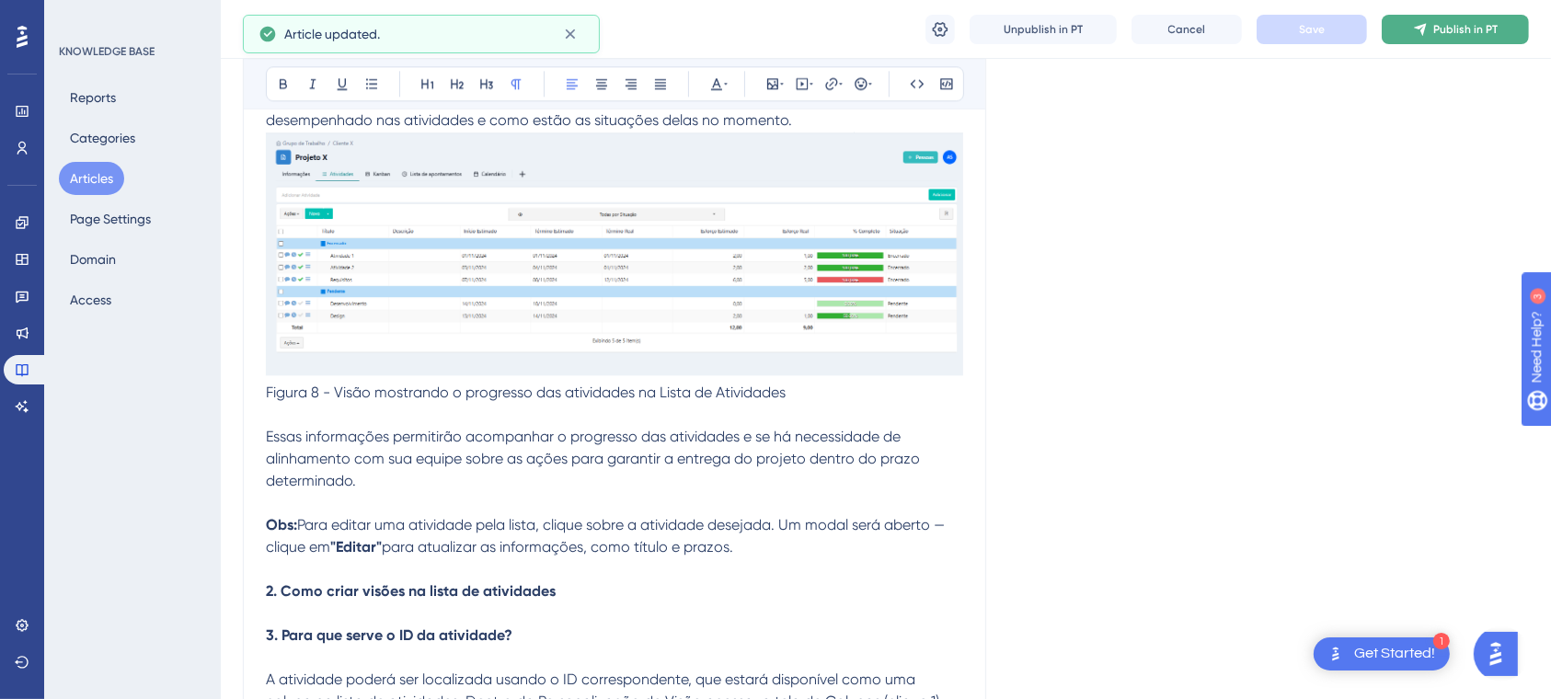
click at [1513, 22] on button "Publish in PT" at bounding box center [1455, 29] width 147 height 29
